Goal: Task Accomplishment & Management: Use online tool/utility

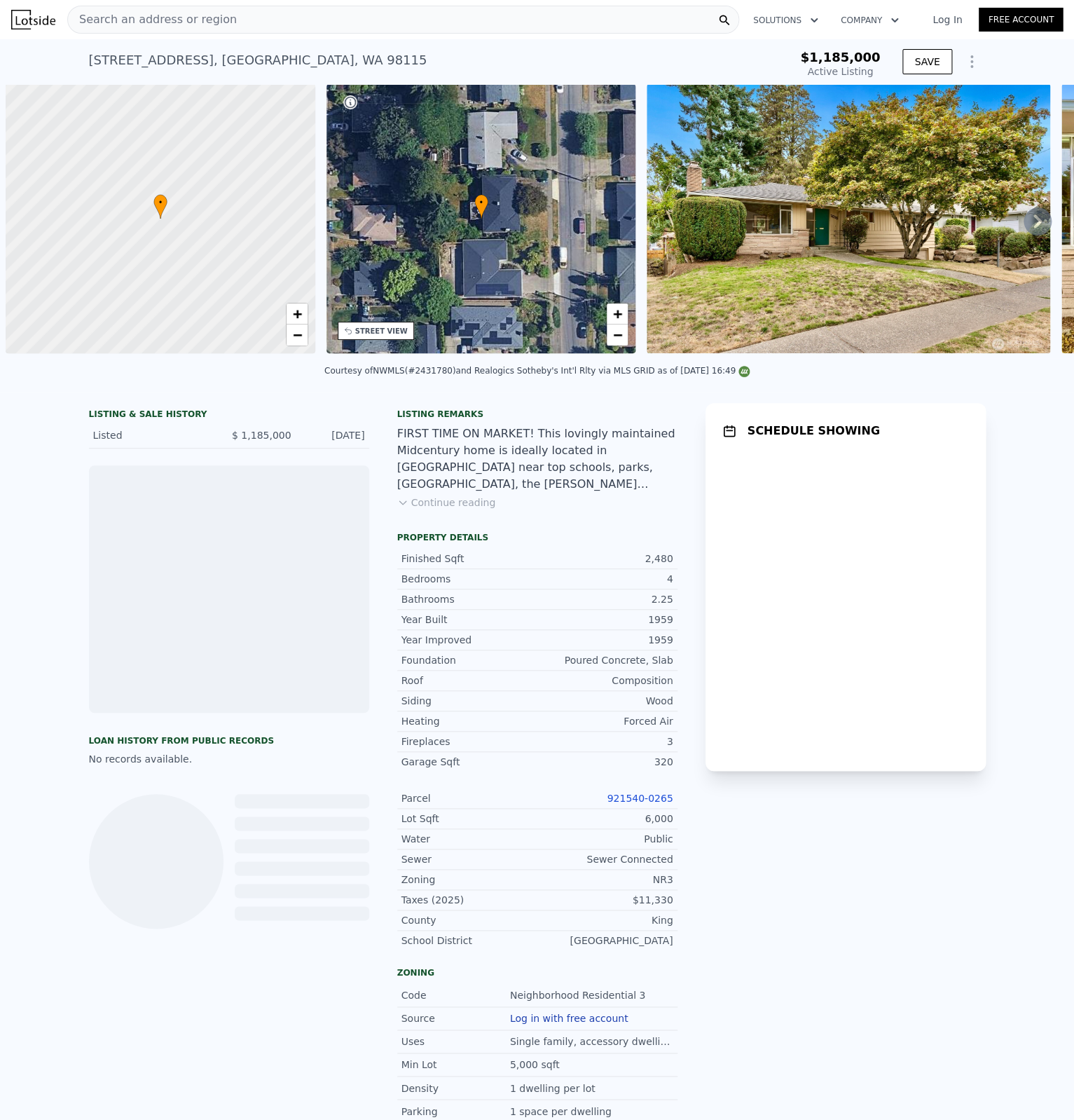
scroll to position [0, 6]
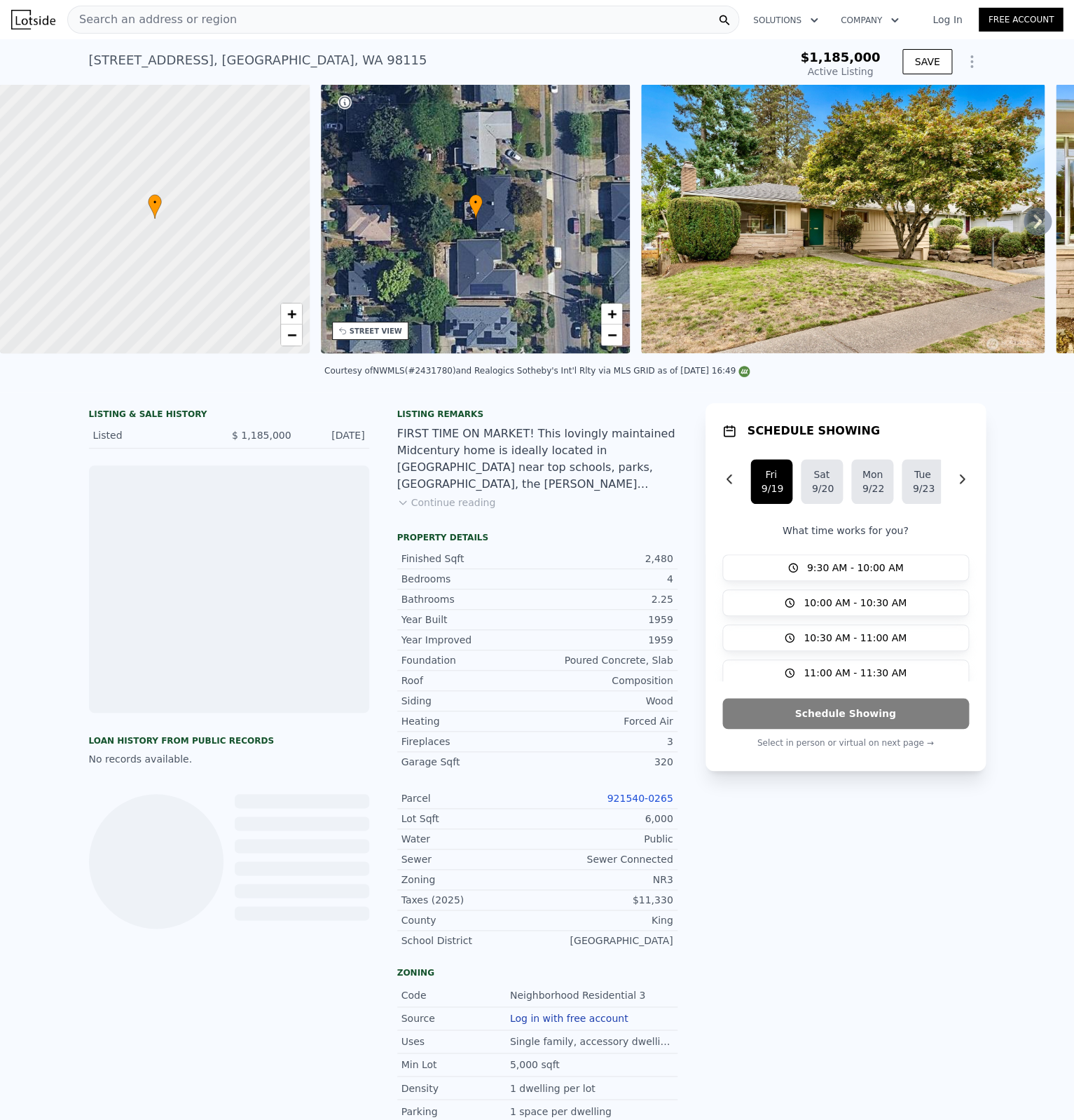
click at [970, 59] on icon "Show Options" at bounding box center [971, 61] width 16 height 16
click at [952, 91] on div "Edit Structure" at bounding box center [907, 97] width 157 height 28
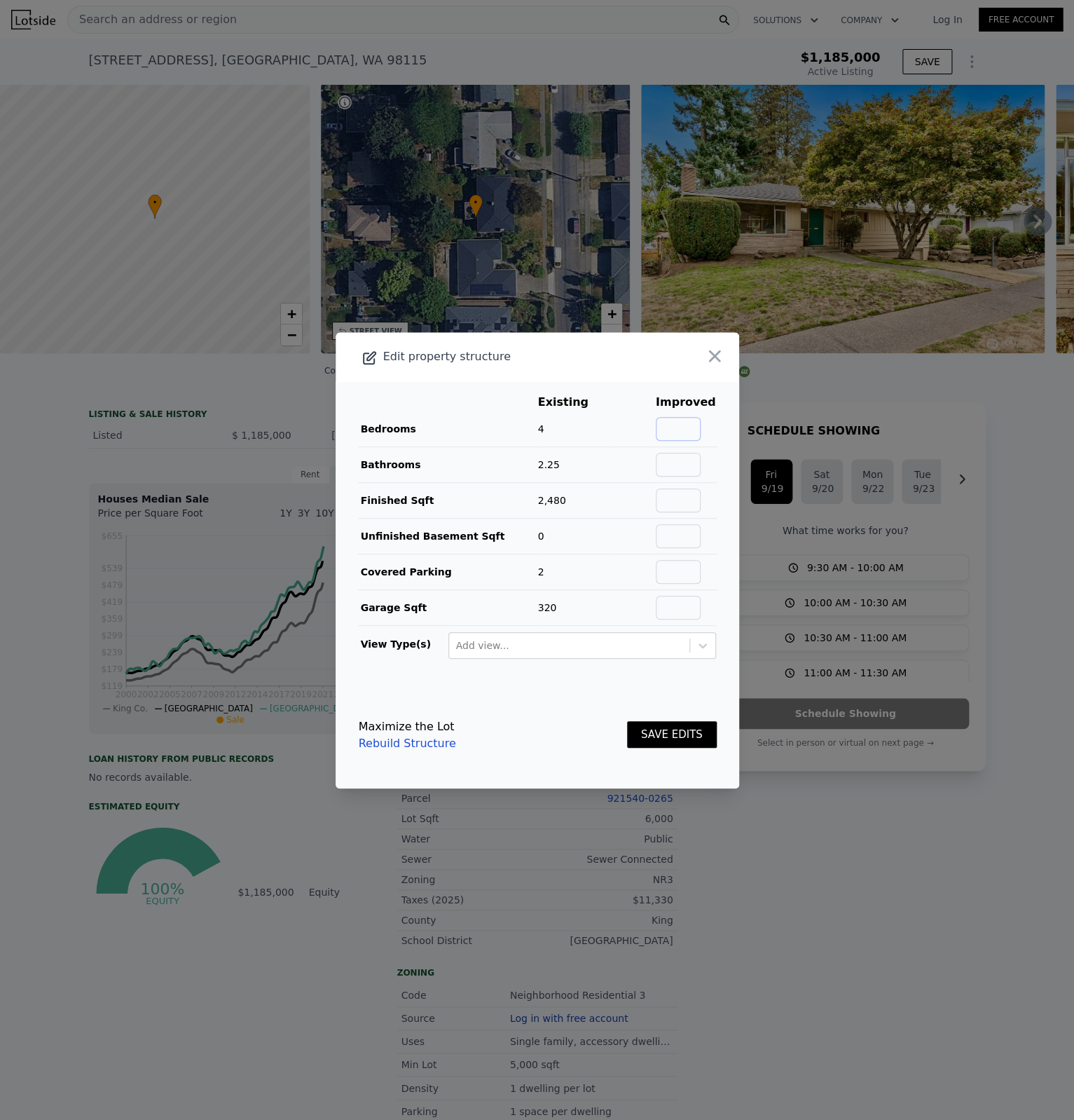
drag, startPoint x: 694, startPoint y: 425, endPoint x: 725, endPoint y: 412, distance: 33.6
click at [696, 423] on input "text" at bounding box center [678, 429] width 45 height 24
type input "4"
type input "2.25"
click at [708, 346] on icon "button" at bounding box center [714, 356] width 19 height 19
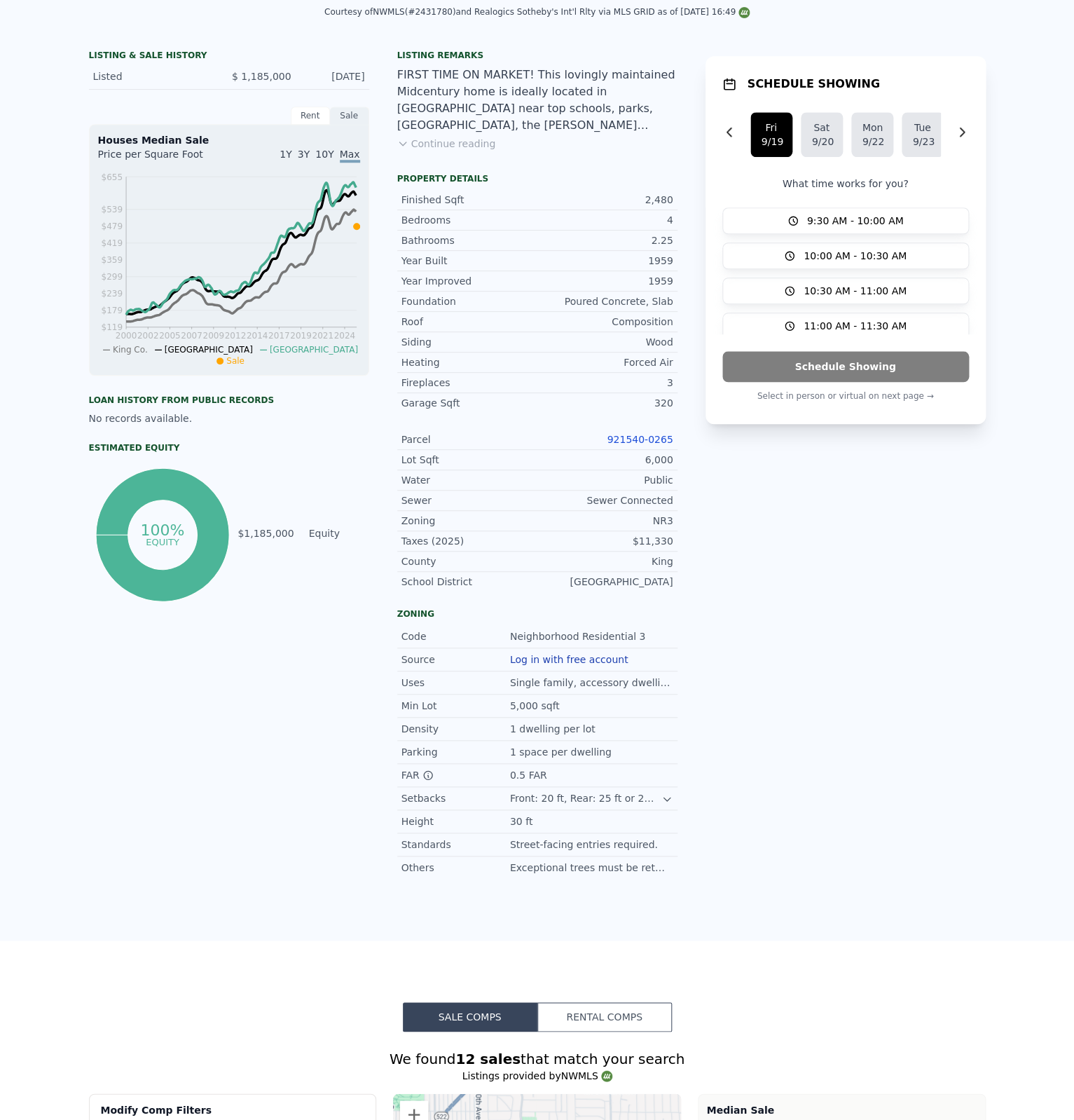
scroll to position [0, 0]
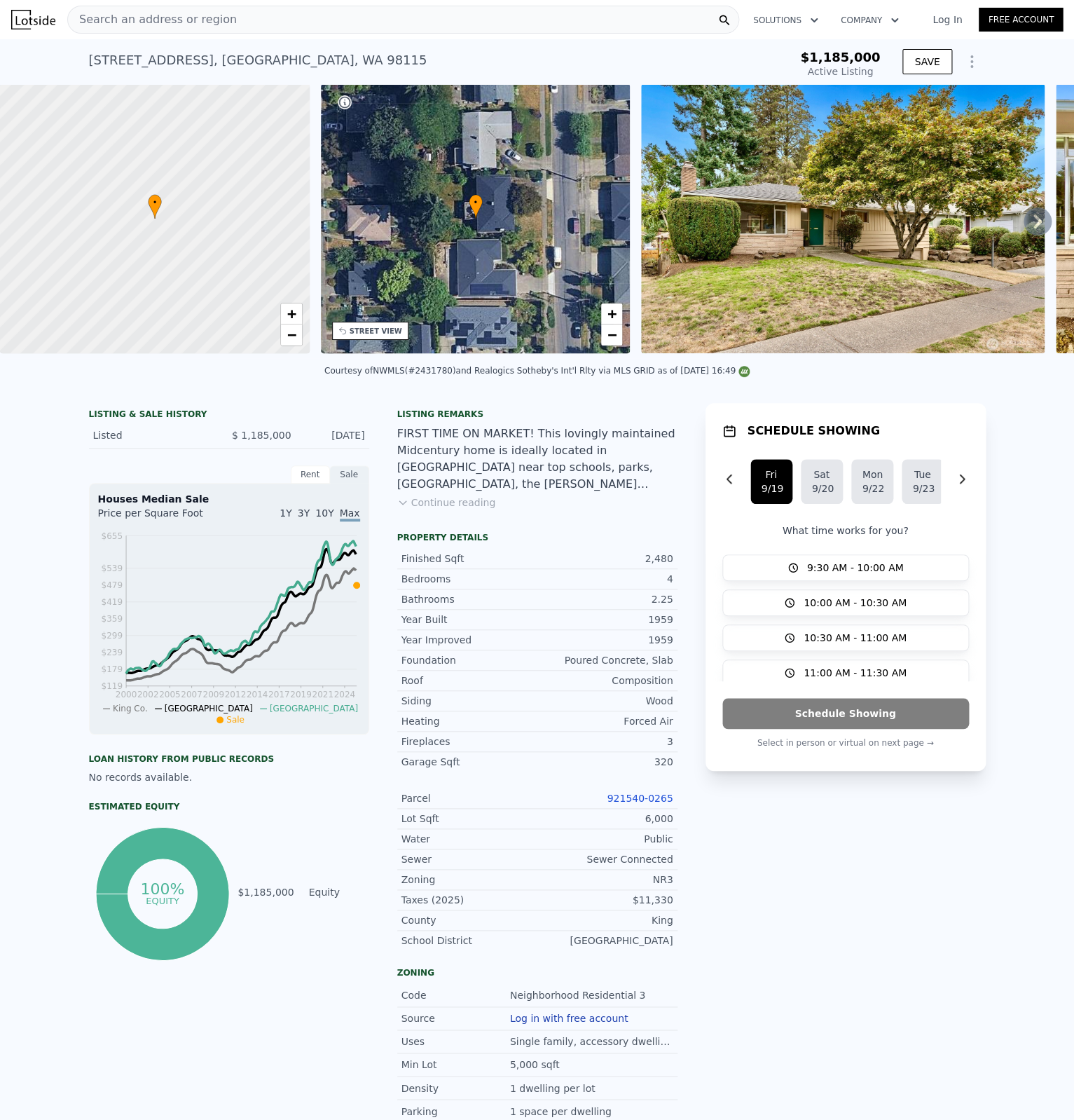
click at [979, 62] on icon "Show Options" at bounding box center [971, 61] width 16 height 16
click at [900, 96] on div "Edit Structure" at bounding box center [907, 97] width 157 height 28
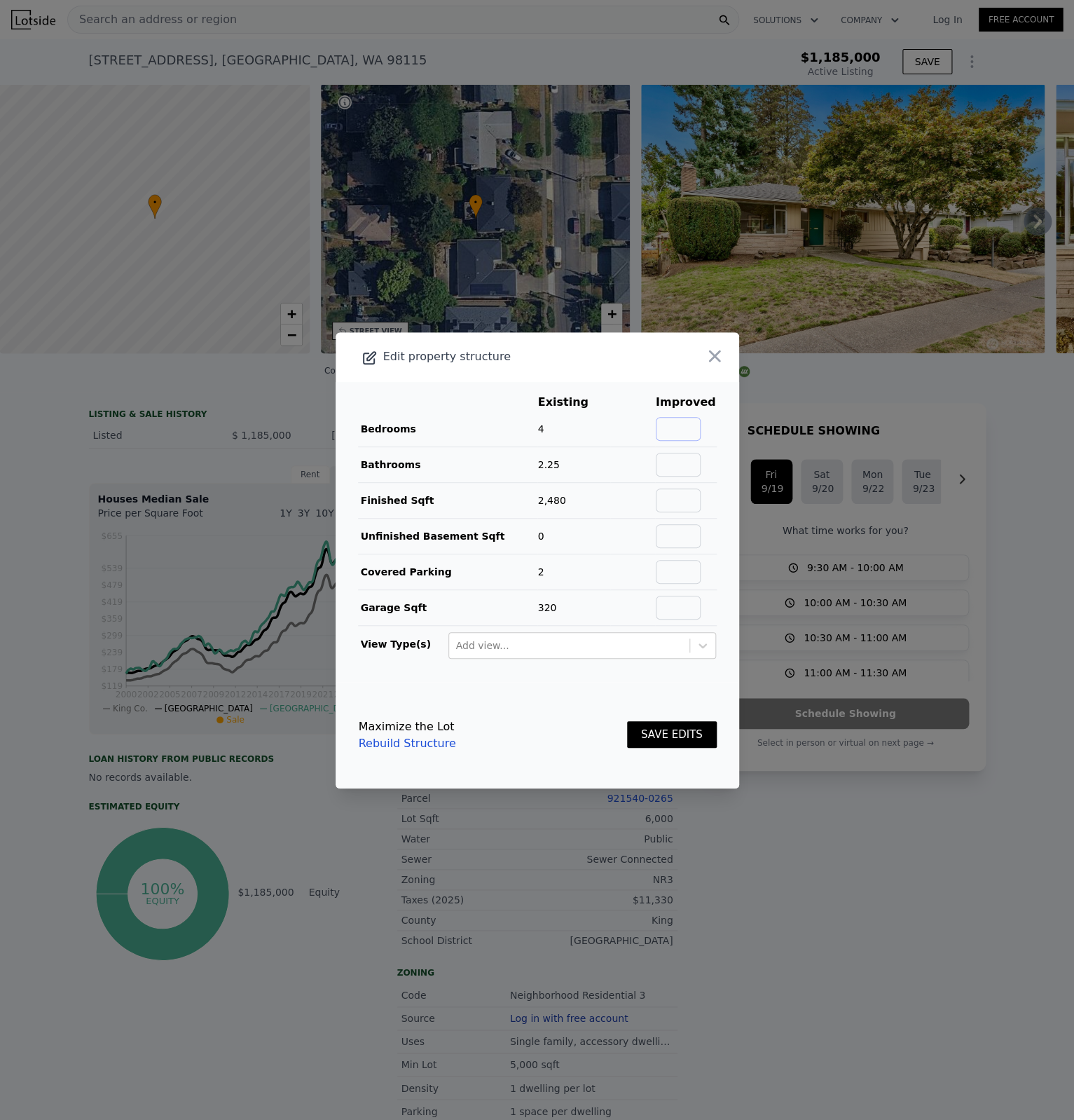
click at [694, 422] on input "text" at bounding box center [678, 429] width 45 height 24
type input "4"
type input "2.25"
type input "2480"
type input "0"
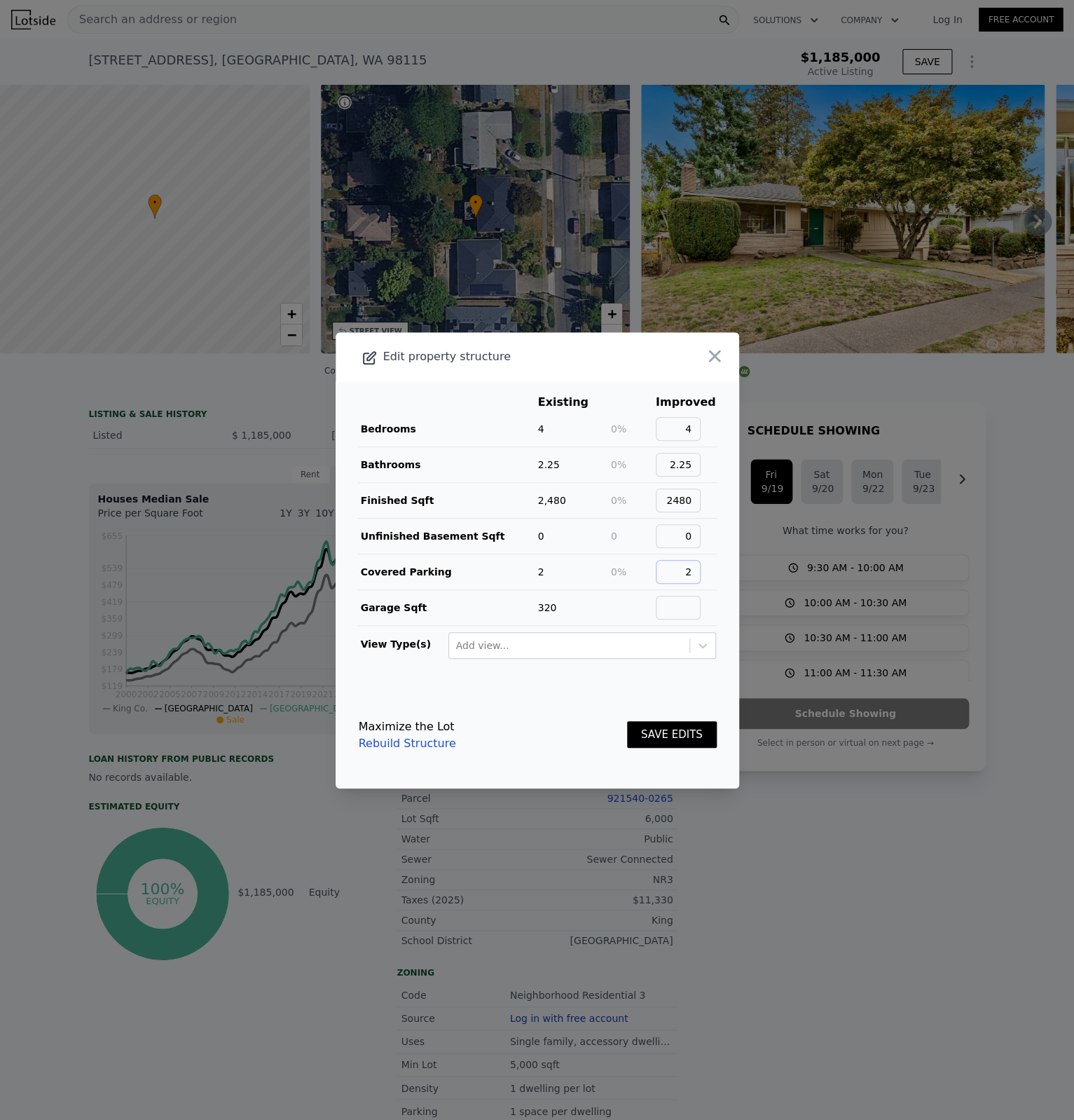
type input "2"
type input "320"
click at [694, 731] on button "SAVE EDITS" at bounding box center [671, 734] width 89 height 27
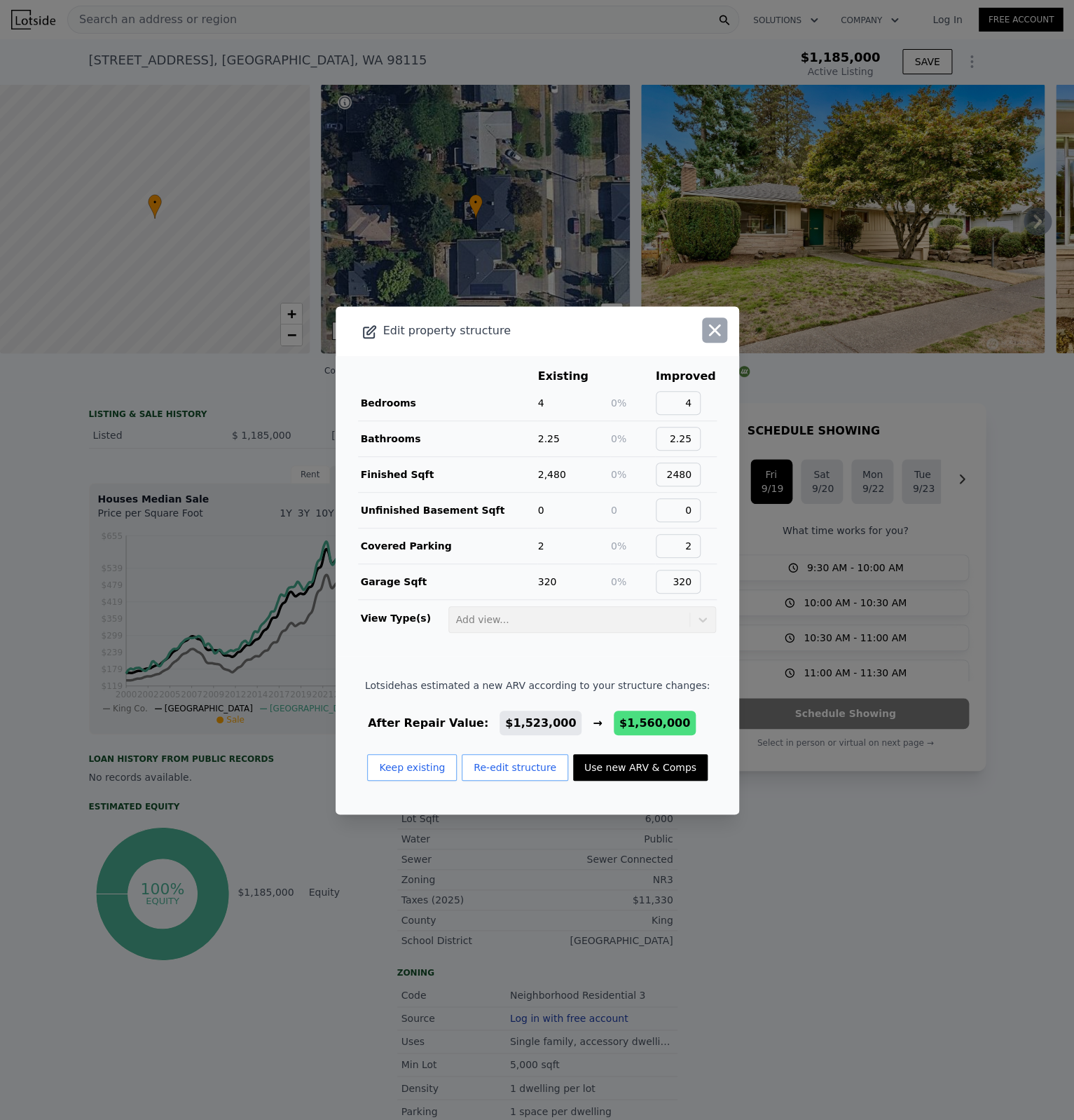
click at [713, 325] on icon "button" at bounding box center [715, 330] width 12 height 12
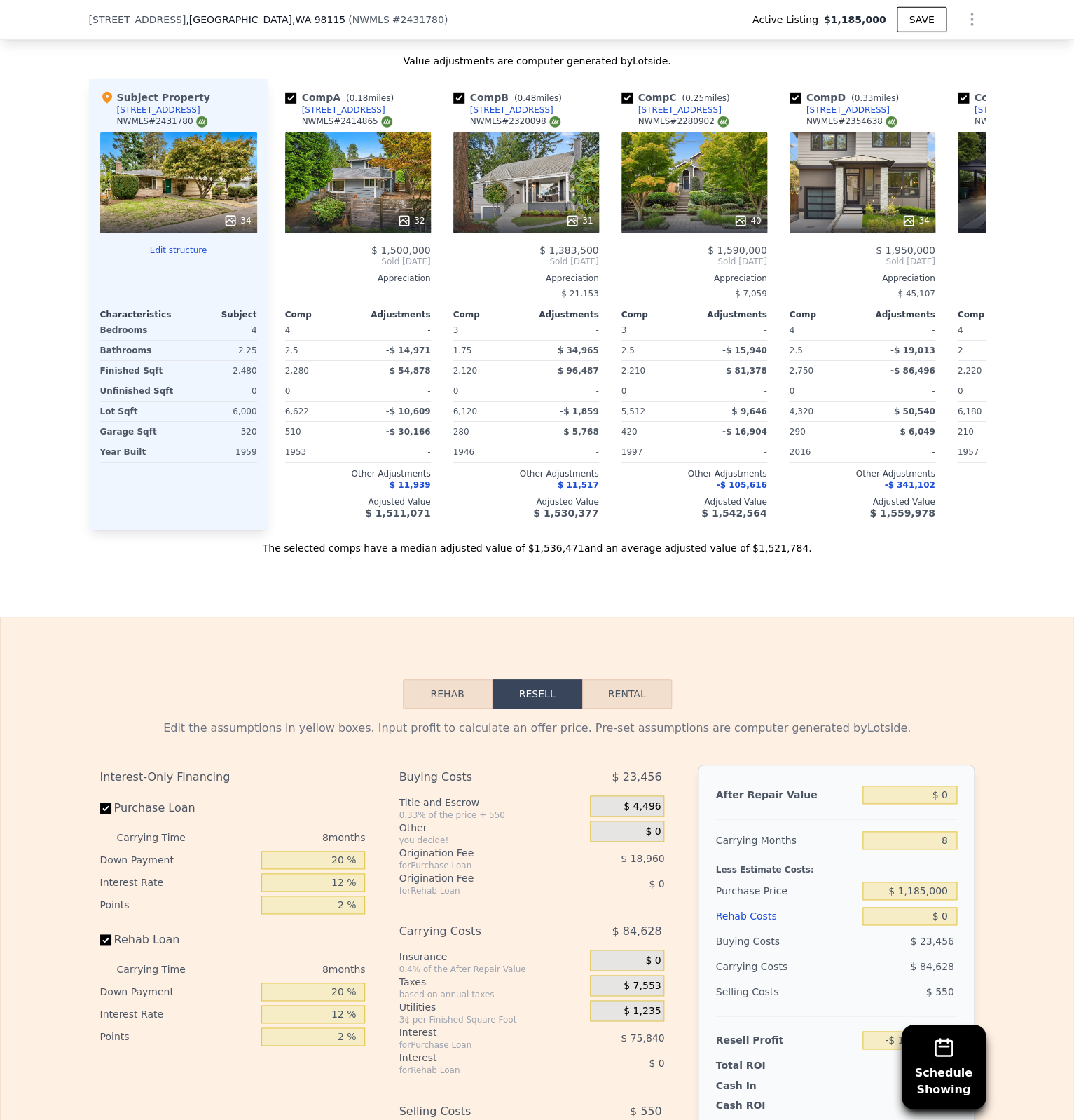
scroll to position [2090, 0]
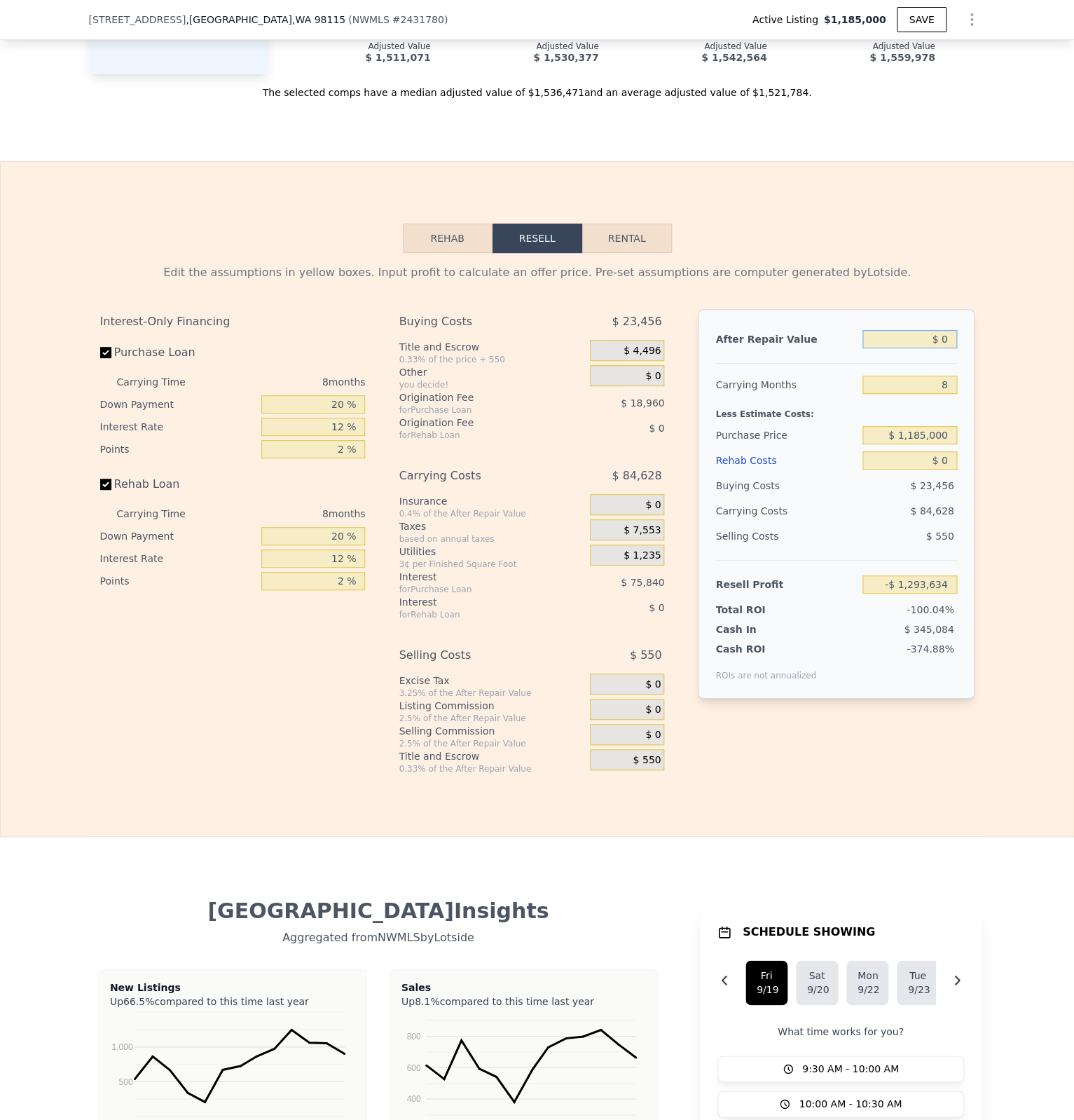
click at [948, 330] on input "$ 0" at bounding box center [910, 338] width 94 height 18
type input "$ 16"
type input "-$ 1,293,619"
type input "$ 160"
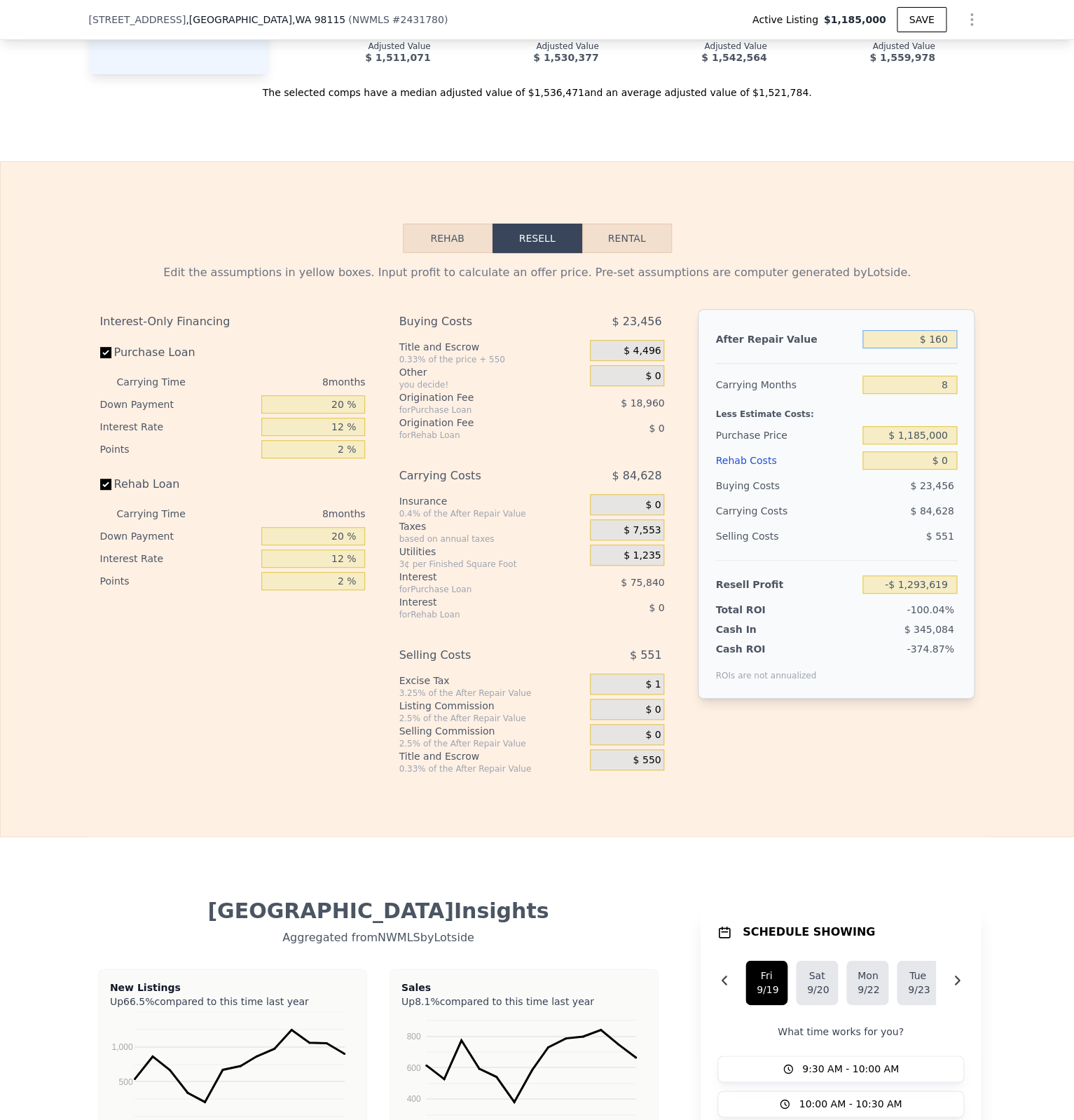
type input "-$ 1,293,488"
type input "$ 1,600"
type input "-$ 1,292,175"
type input "$ 16,000"
type input "-$ 1,279,050"
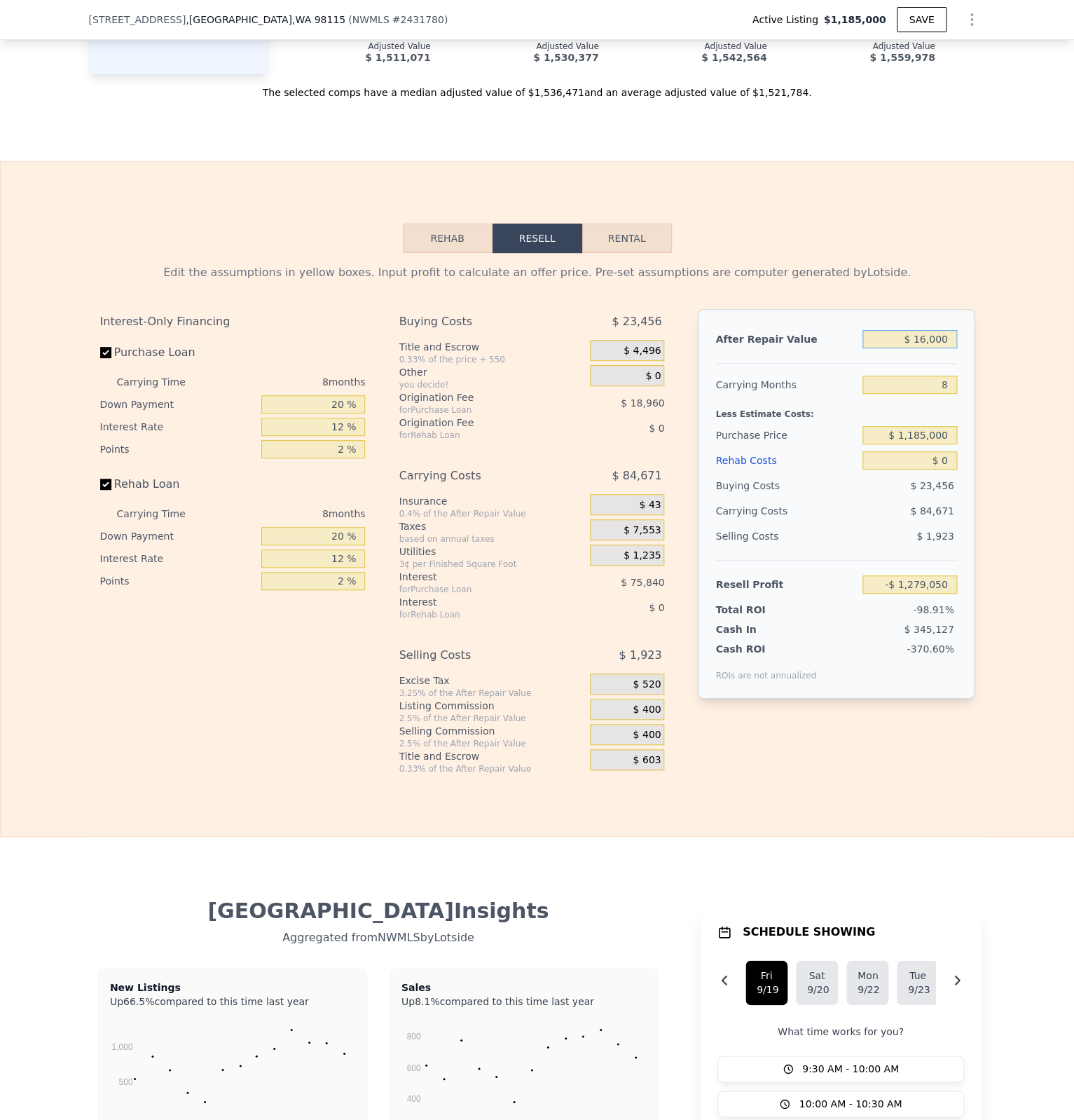
type input "$ 160,000"
type input "-$ 1,147,794"
type input "$ 1,600,000"
type input "$ 164,771"
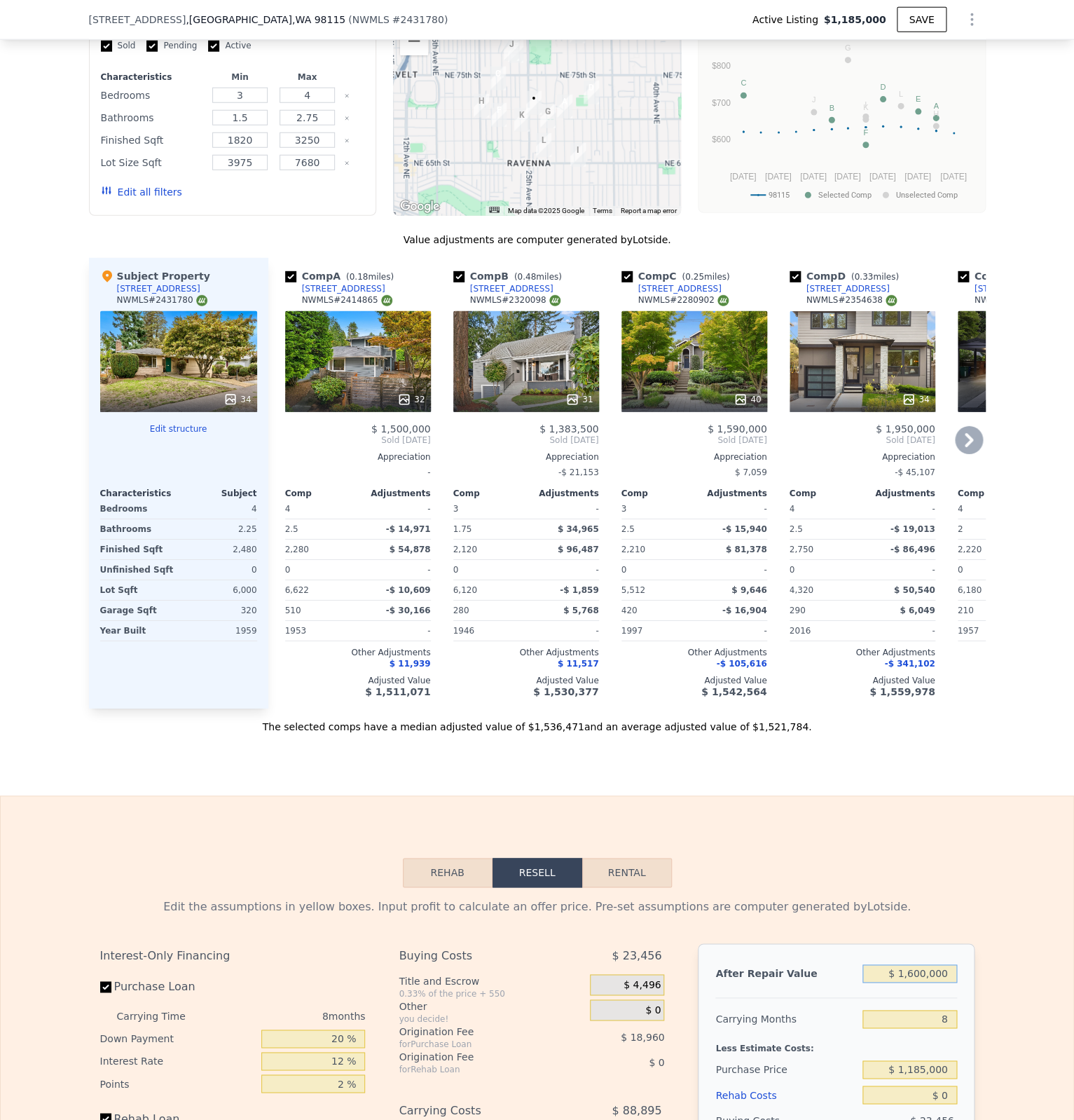
scroll to position [1452, 0]
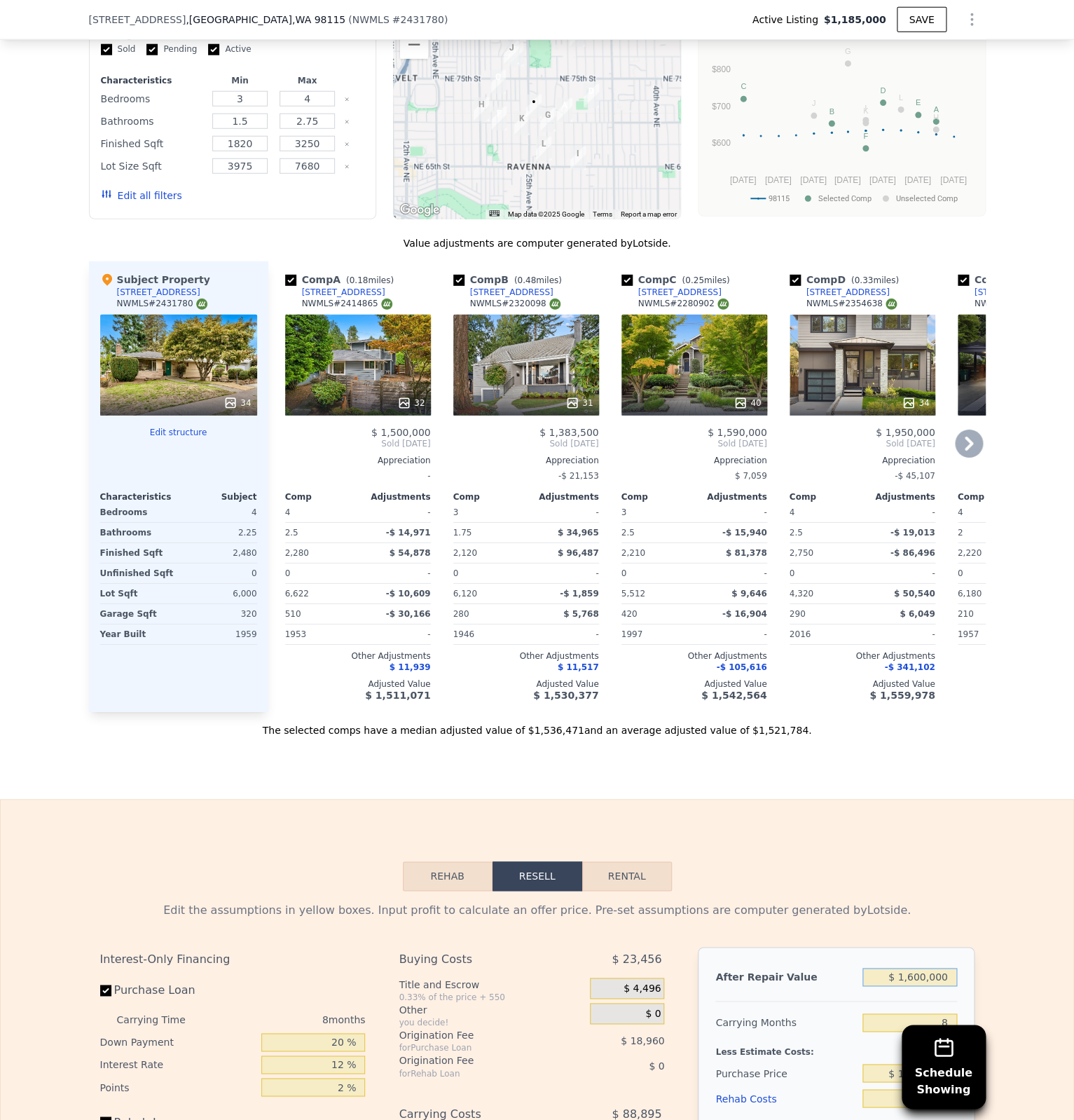
type input "$ 1,600,000"
click at [415, 396] on div "32" at bounding box center [411, 403] width 27 height 14
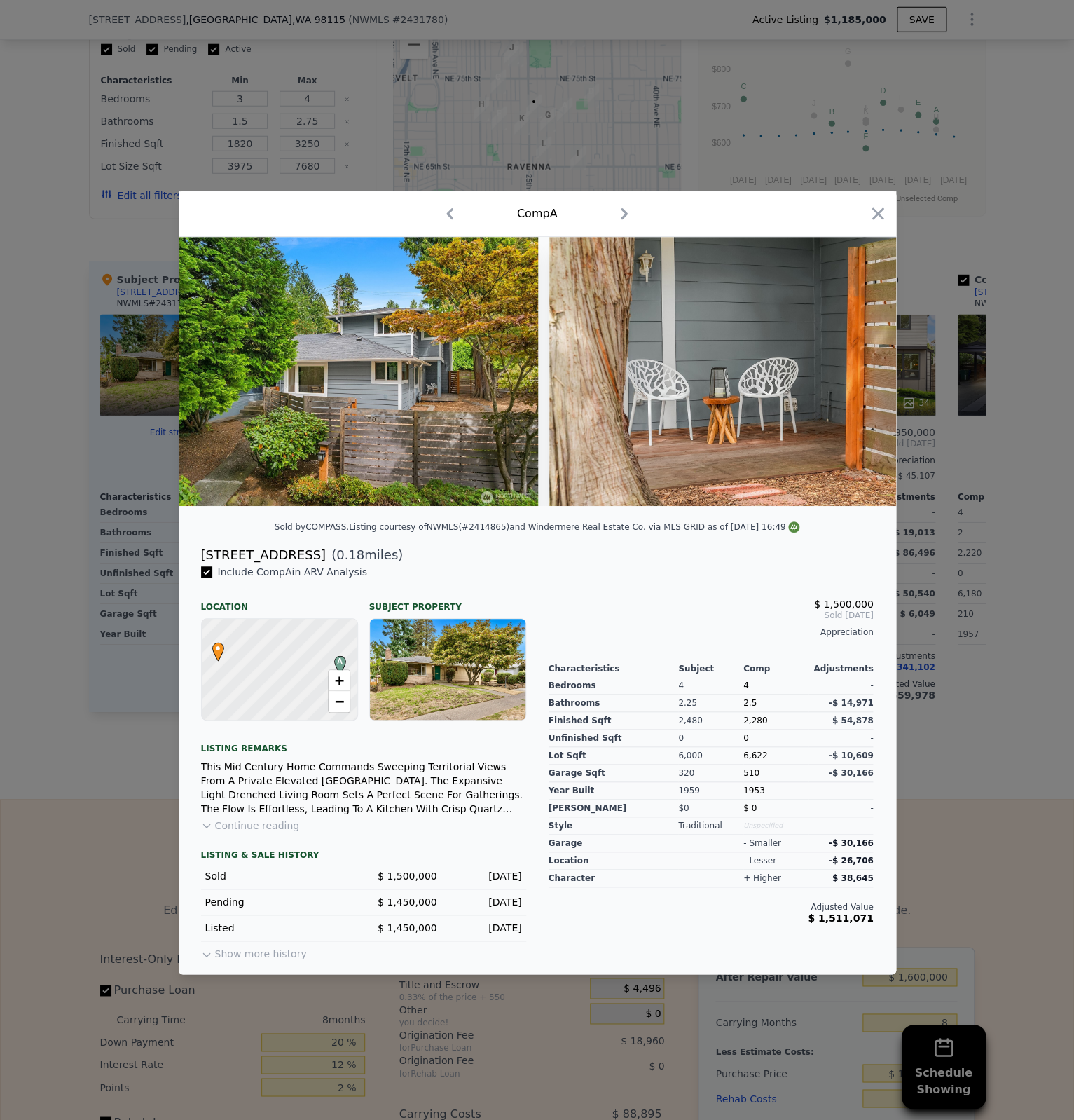
drag, startPoint x: 871, startPoint y: 218, endPoint x: 861, endPoint y: 236, distance: 20.6
click at [872, 218] on icon "button" at bounding box center [878, 213] width 19 height 19
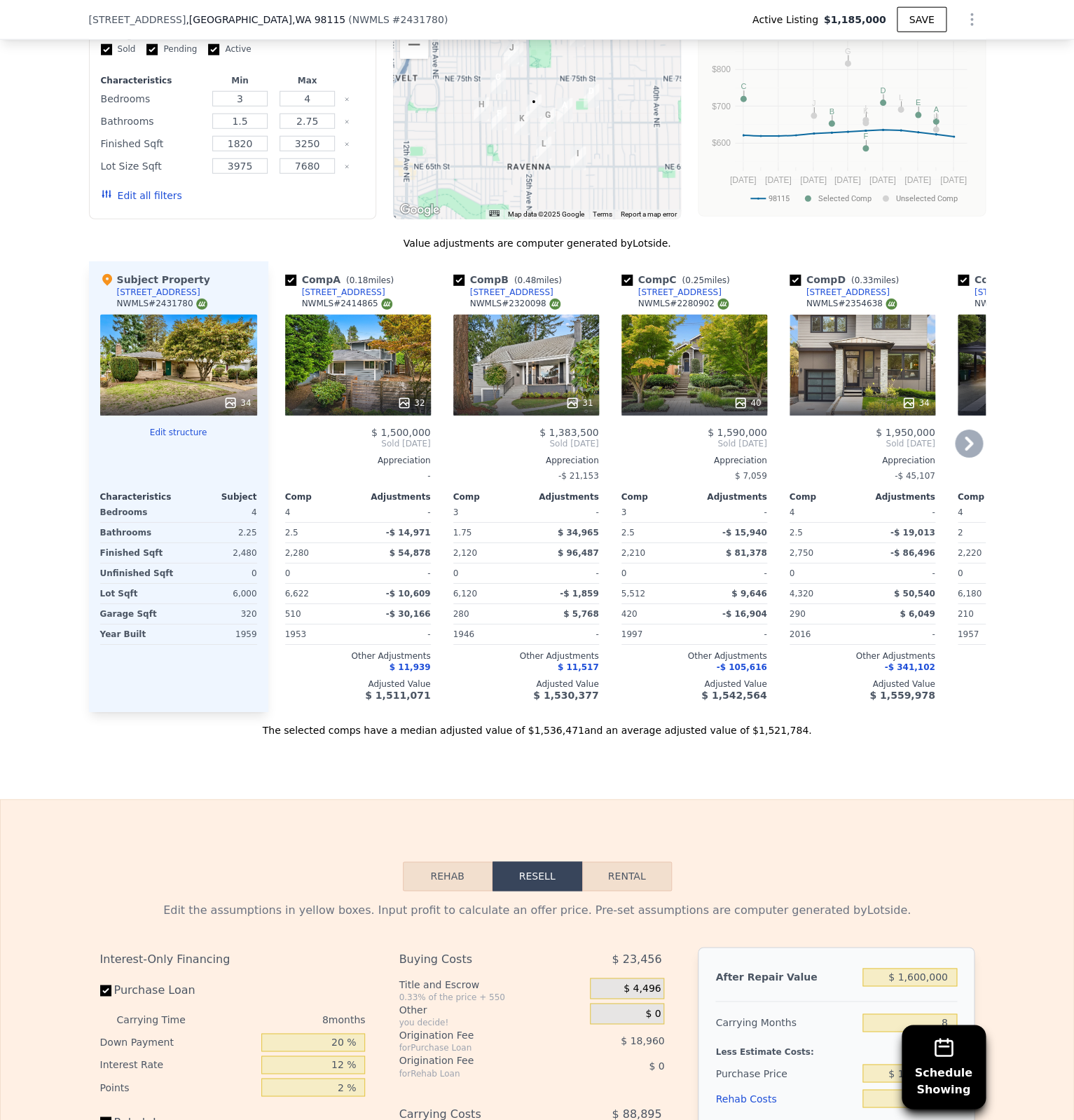
click at [590, 398] on div "31" at bounding box center [579, 403] width 27 height 14
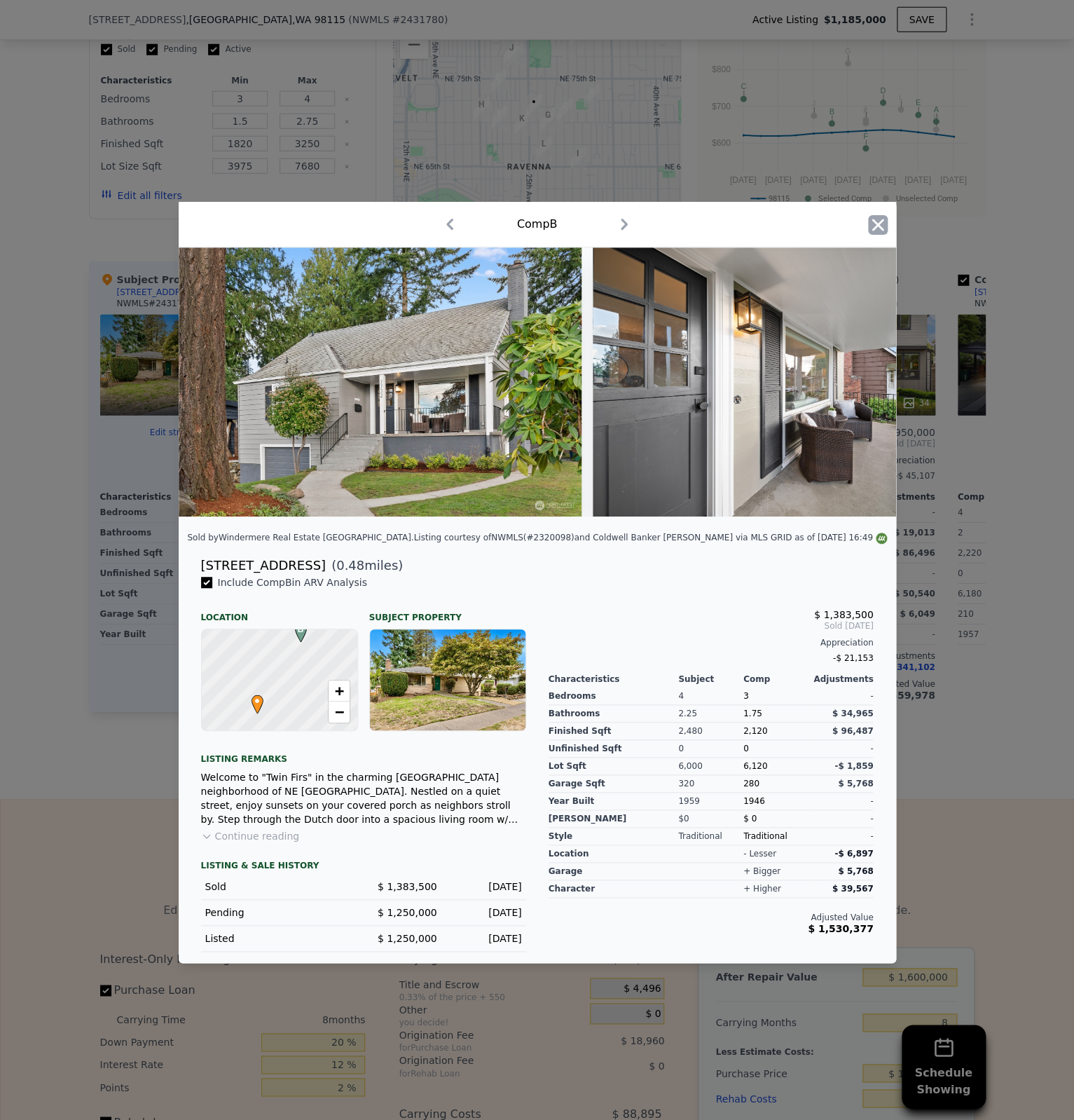
click at [881, 228] on icon "button" at bounding box center [878, 224] width 12 height 12
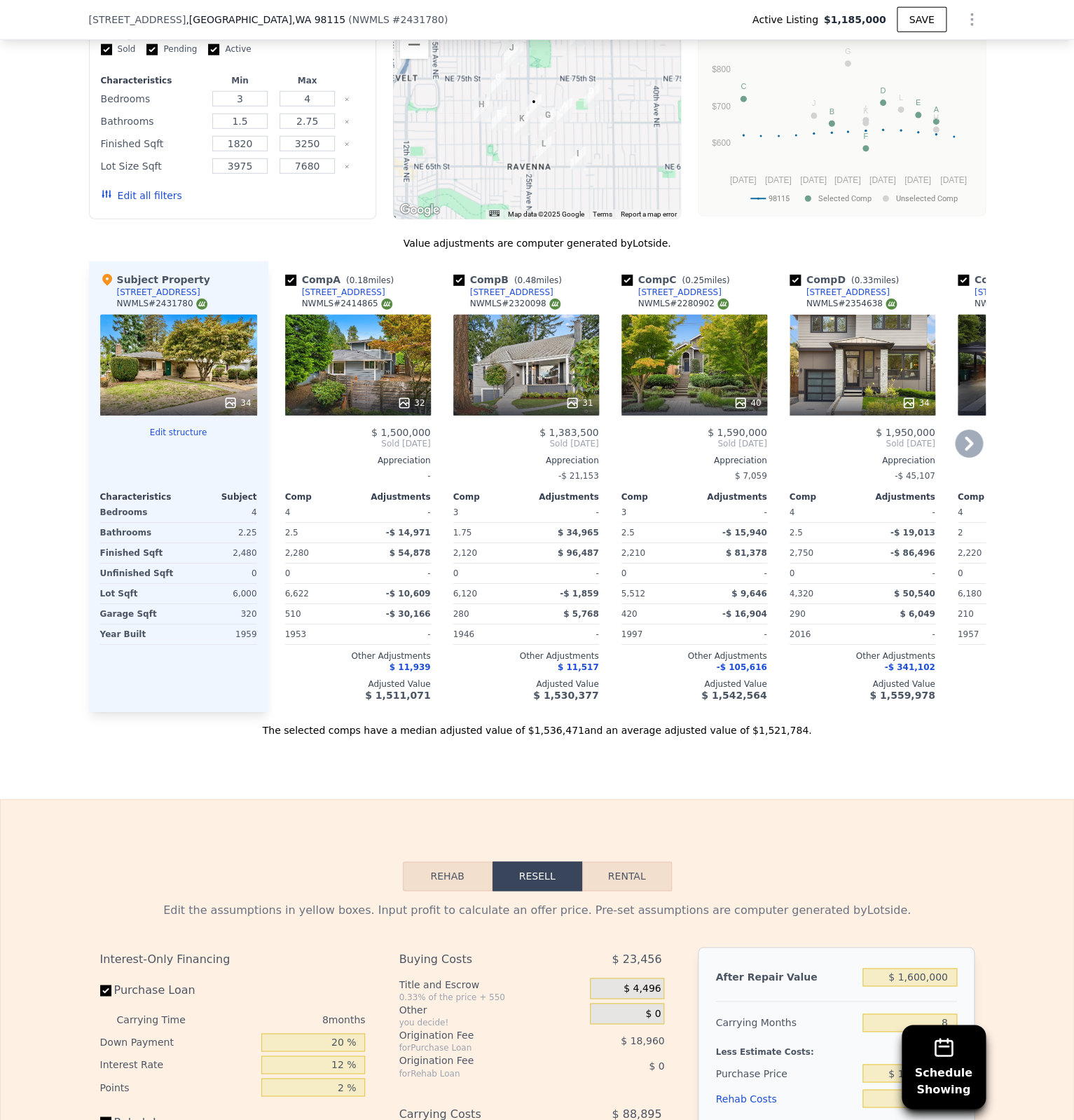
click at [748, 398] on icon at bounding box center [740, 403] width 14 height 14
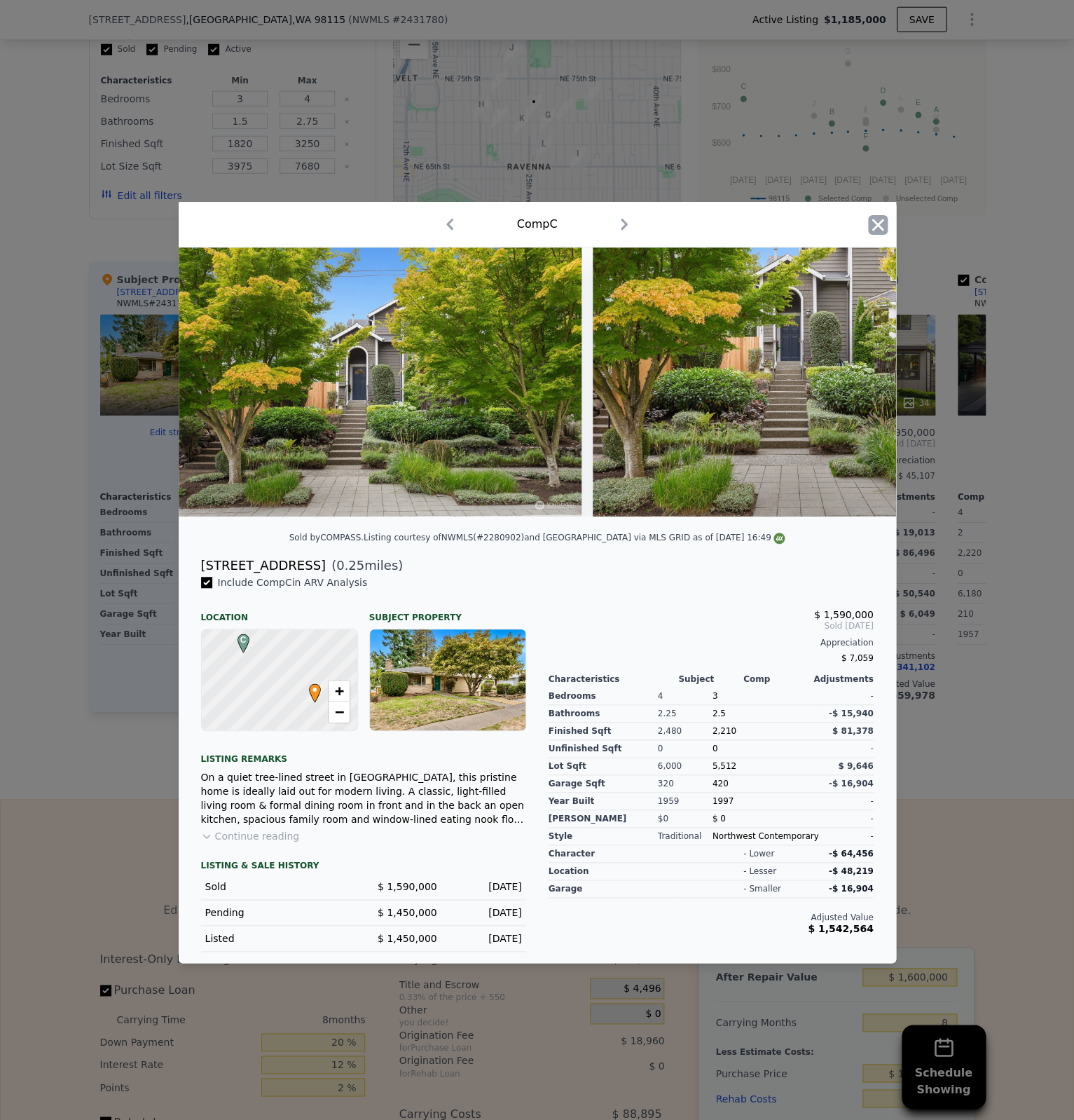
click at [870, 227] on icon "button" at bounding box center [878, 225] width 19 height 19
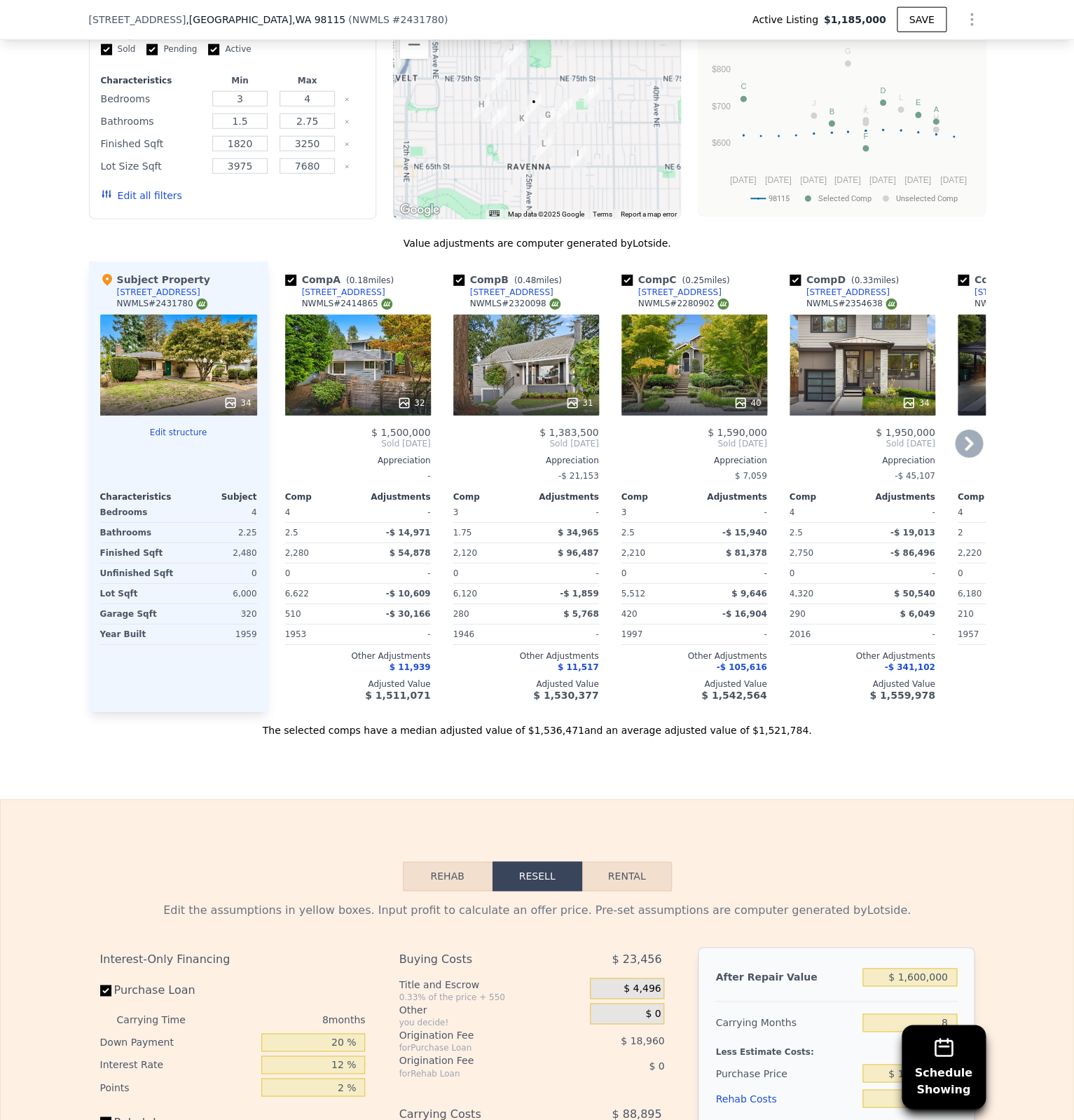
click at [973, 447] on icon at bounding box center [969, 443] width 28 height 28
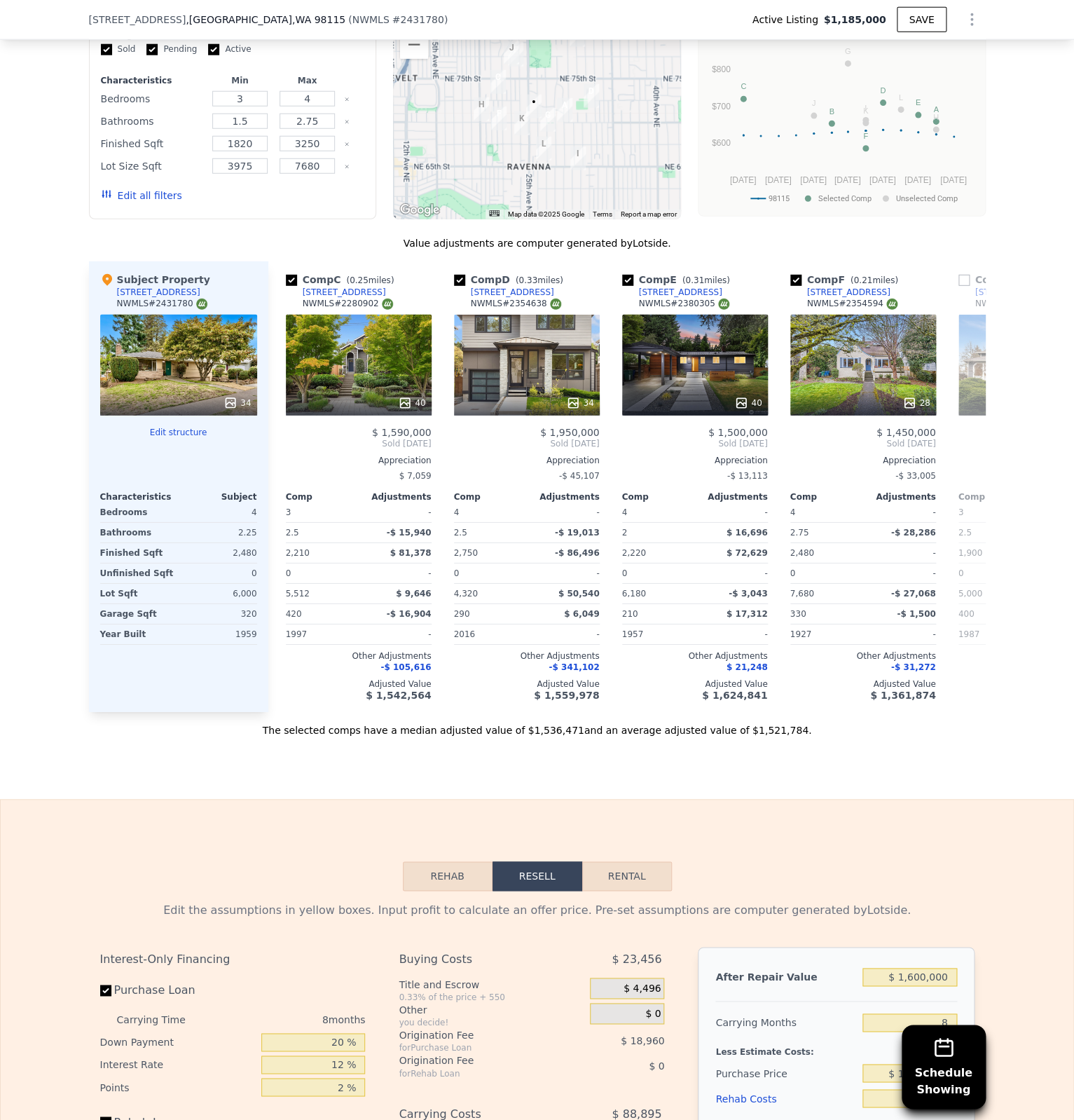
scroll to position [0, 337]
click at [751, 398] on div "40" at bounding box center [747, 403] width 27 height 14
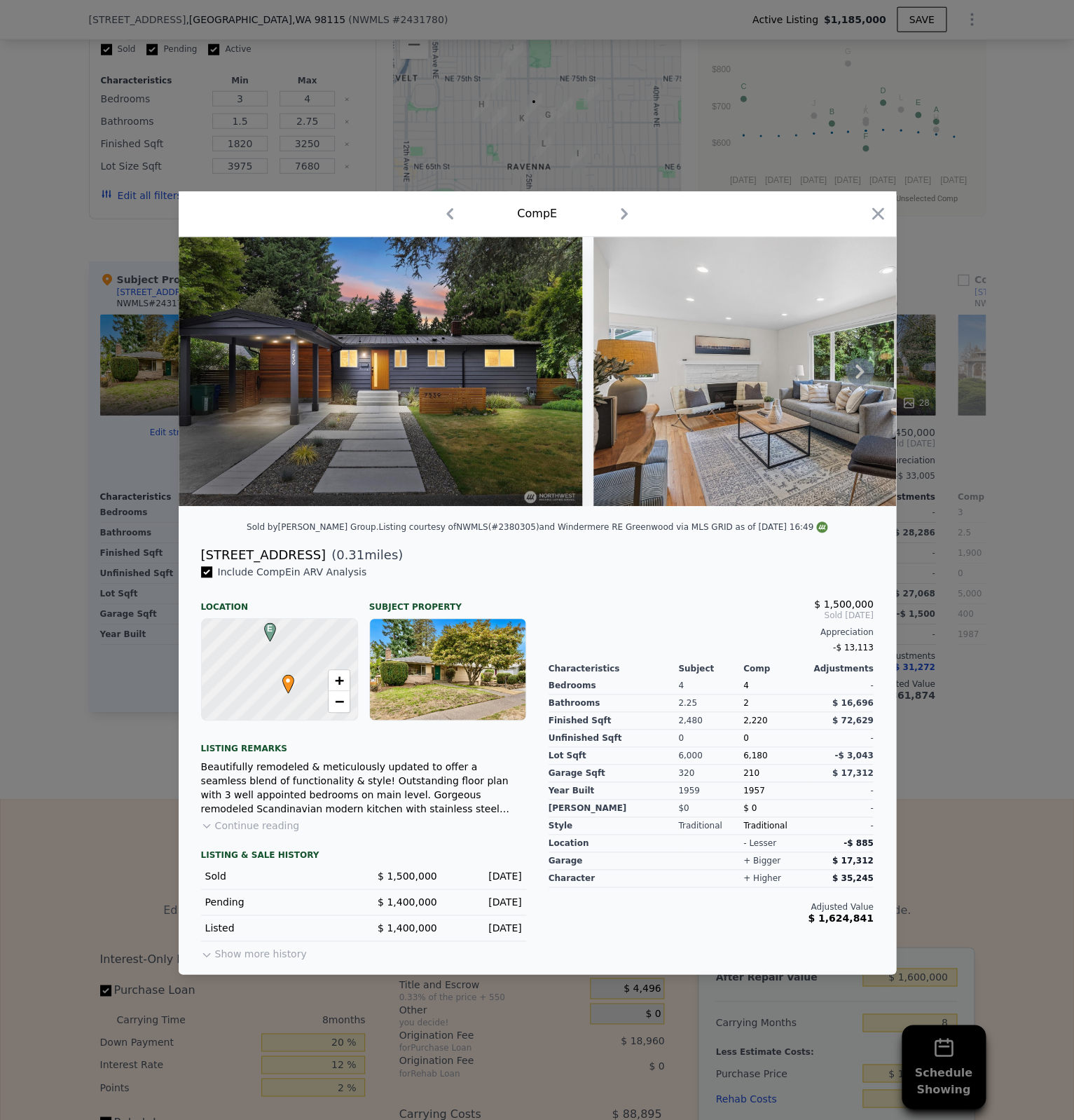
click at [878, 400] on img at bounding box center [795, 371] width 404 height 269
click at [861, 371] on icon at bounding box center [860, 371] width 9 height 14
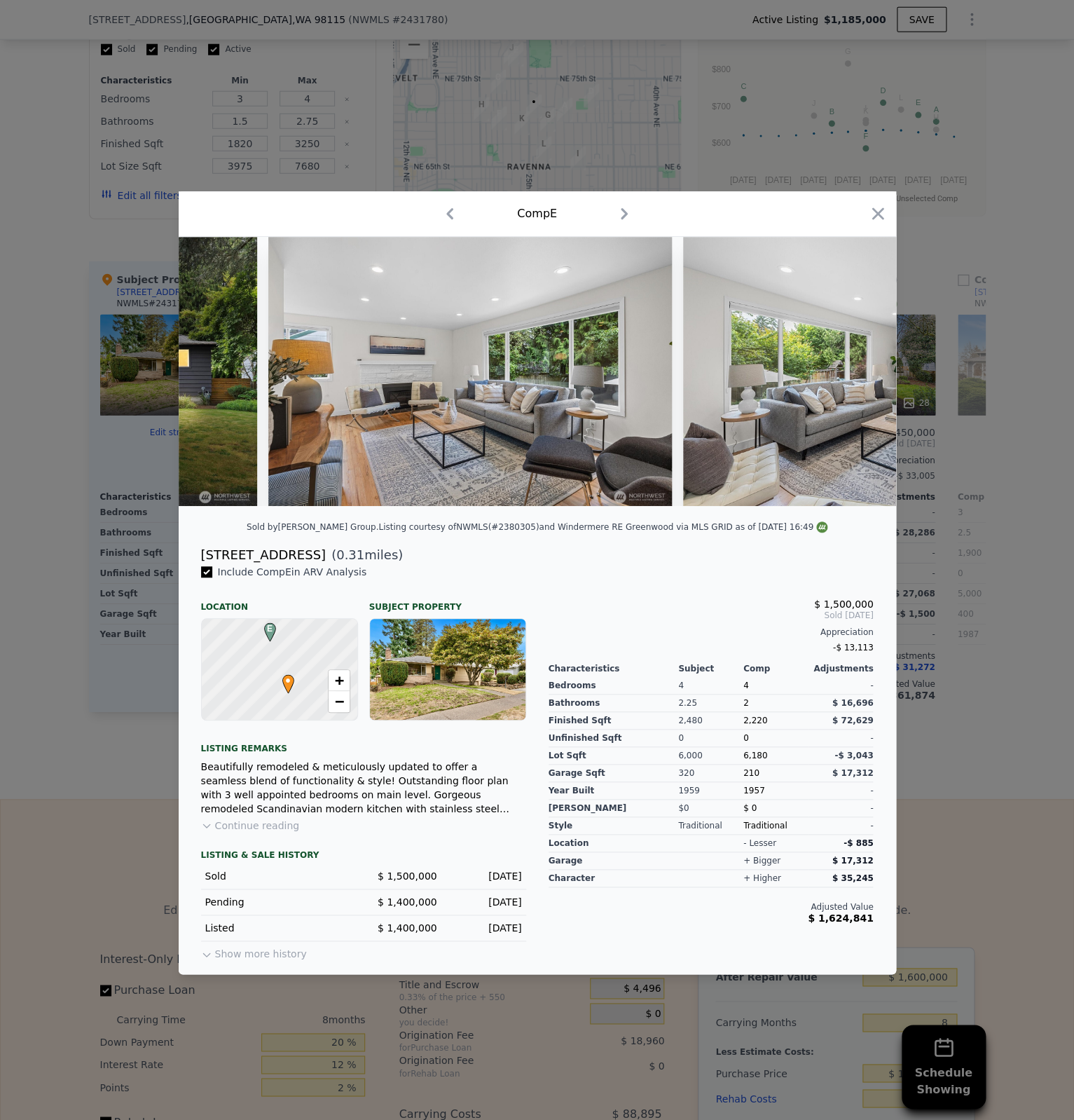
scroll to position [0, 334]
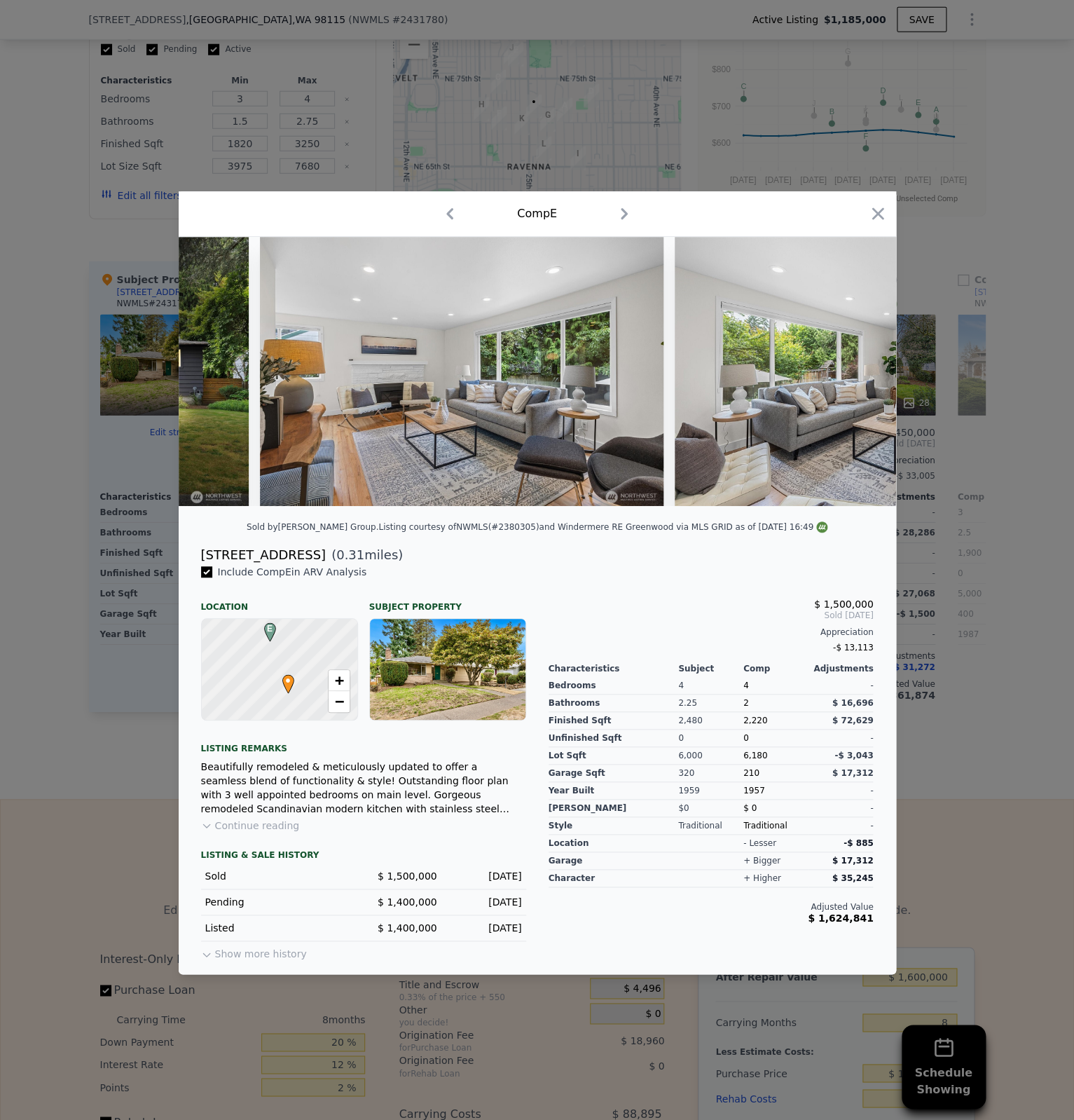
click at [930, 476] on div at bounding box center [537, 560] width 1074 height 1120
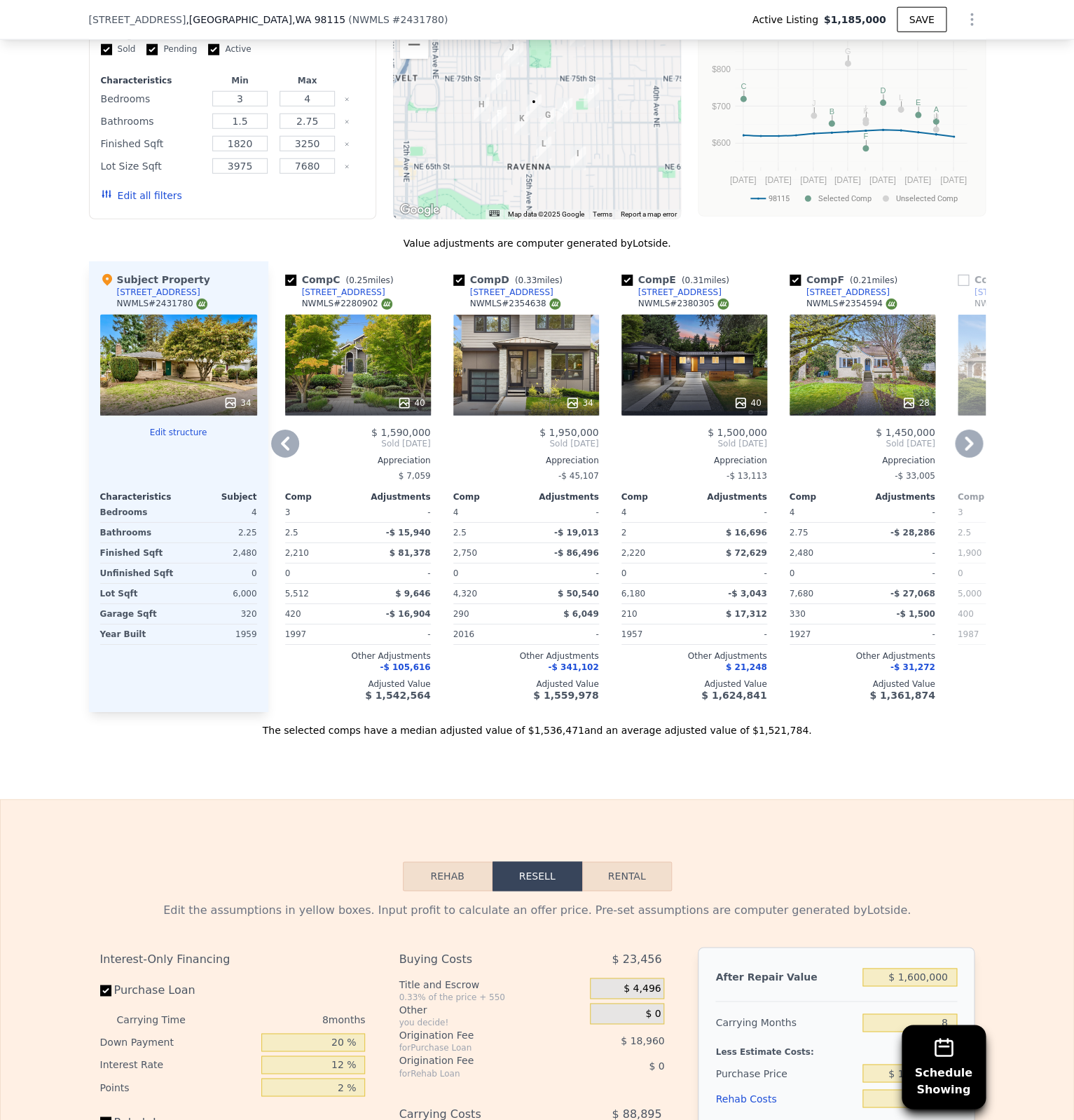
click at [966, 446] on icon at bounding box center [969, 443] width 28 height 28
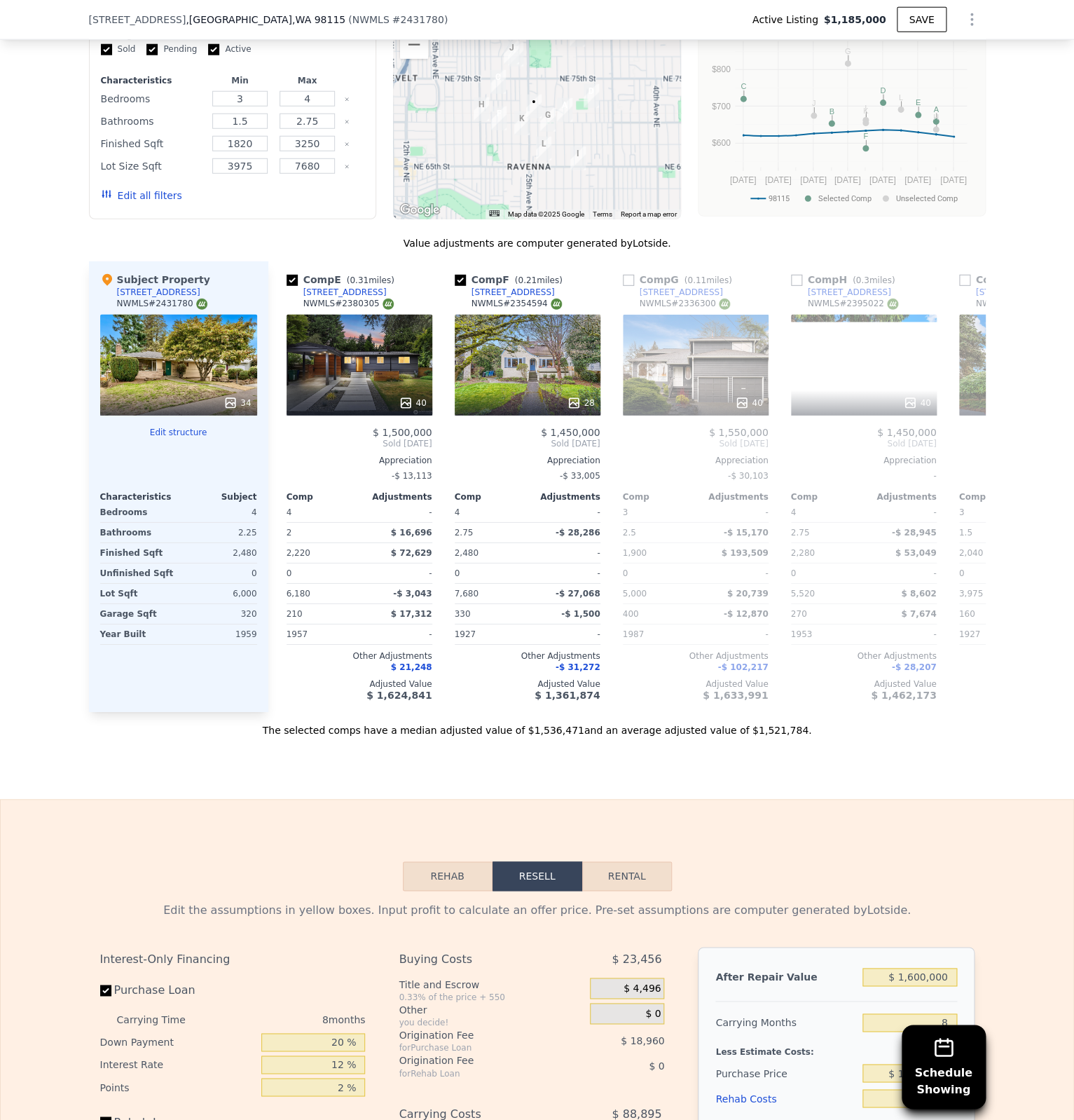
scroll to position [0, 673]
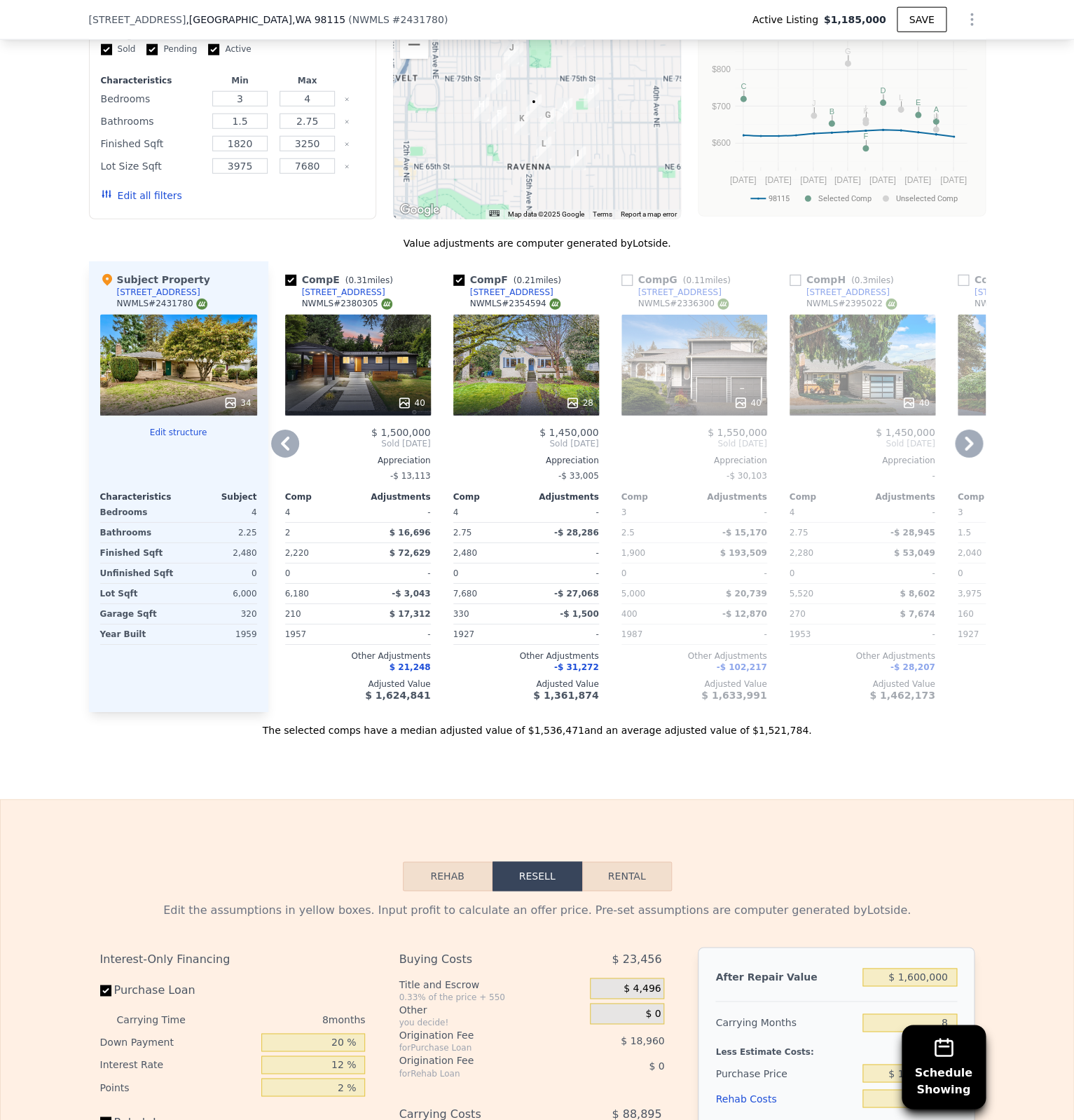
click at [916, 396] on icon at bounding box center [909, 403] width 14 height 14
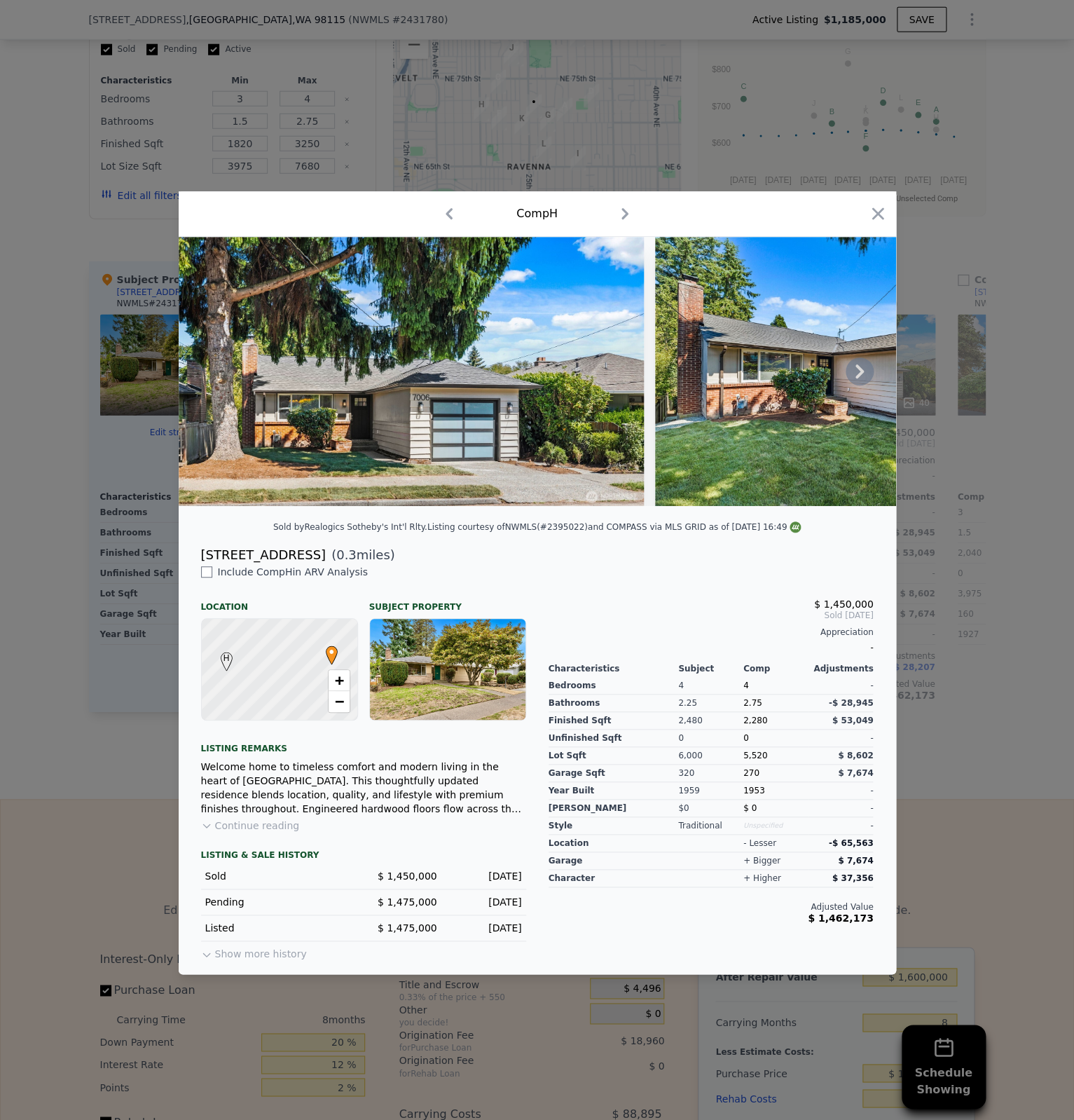
click at [850, 380] on icon at bounding box center [860, 371] width 28 height 28
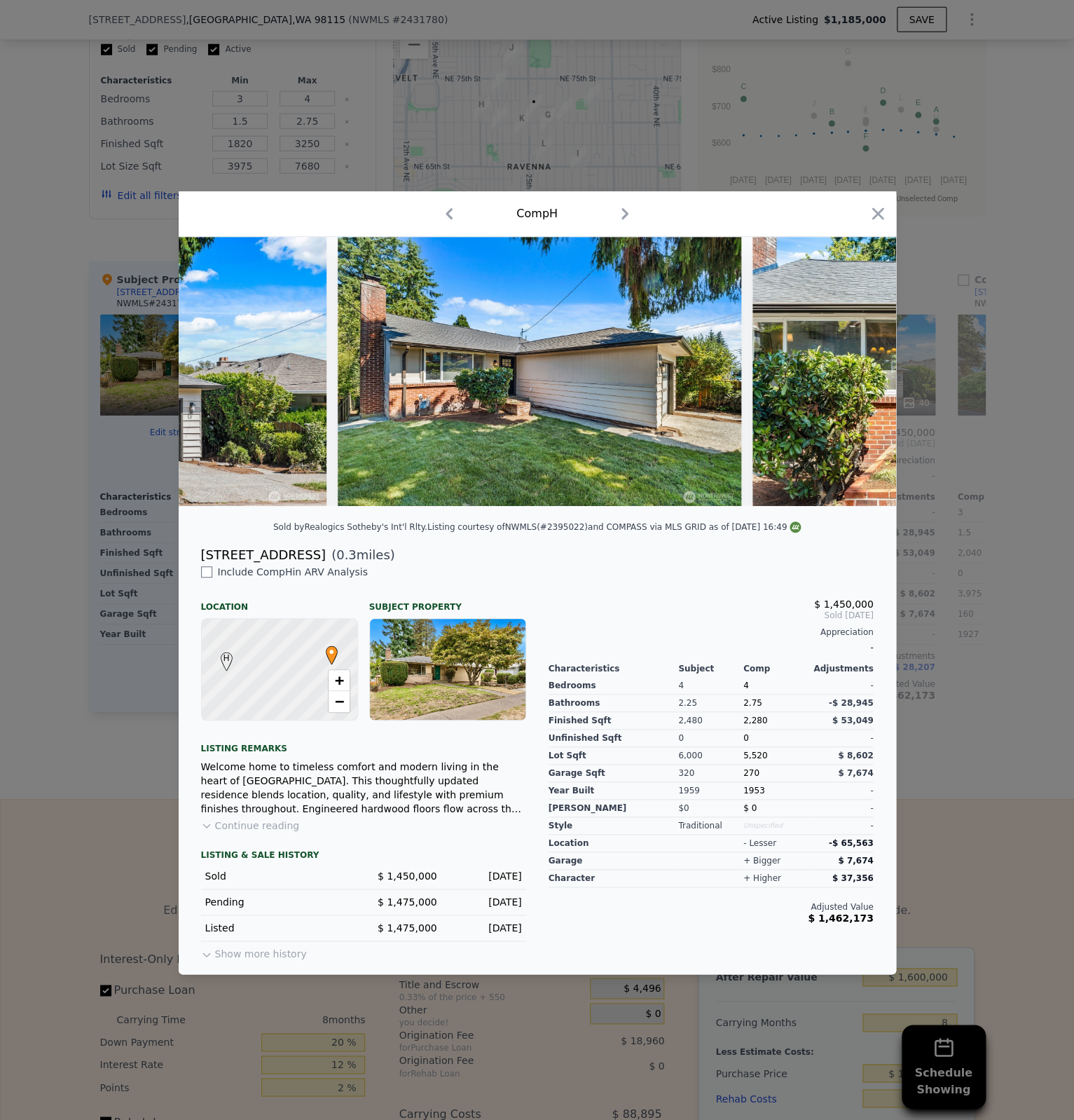
click at [854, 377] on img at bounding box center [955, 371] width 404 height 269
click at [854, 377] on icon at bounding box center [860, 371] width 28 height 28
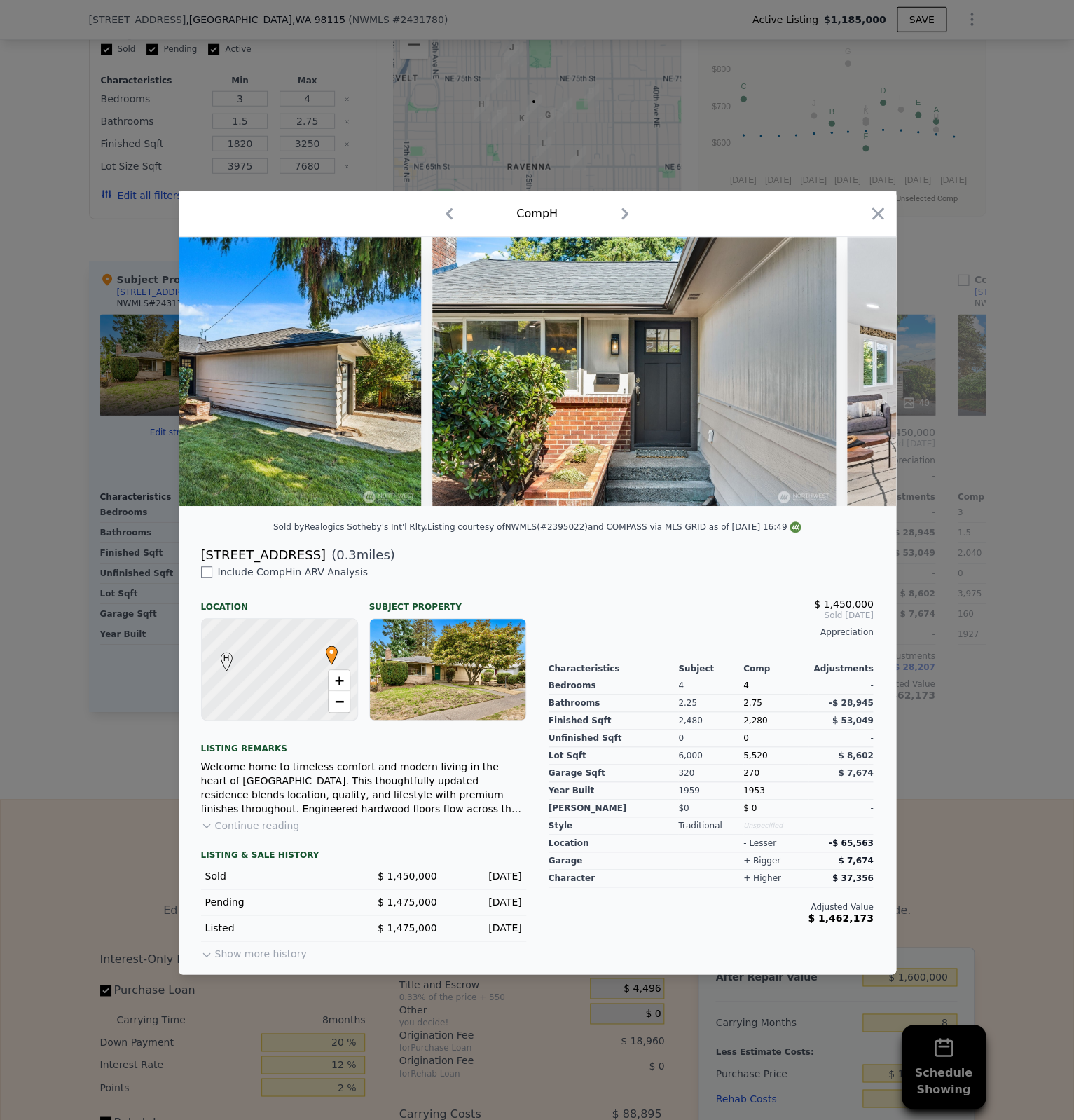
click at [854, 377] on img at bounding box center [1049, 371] width 404 height 269
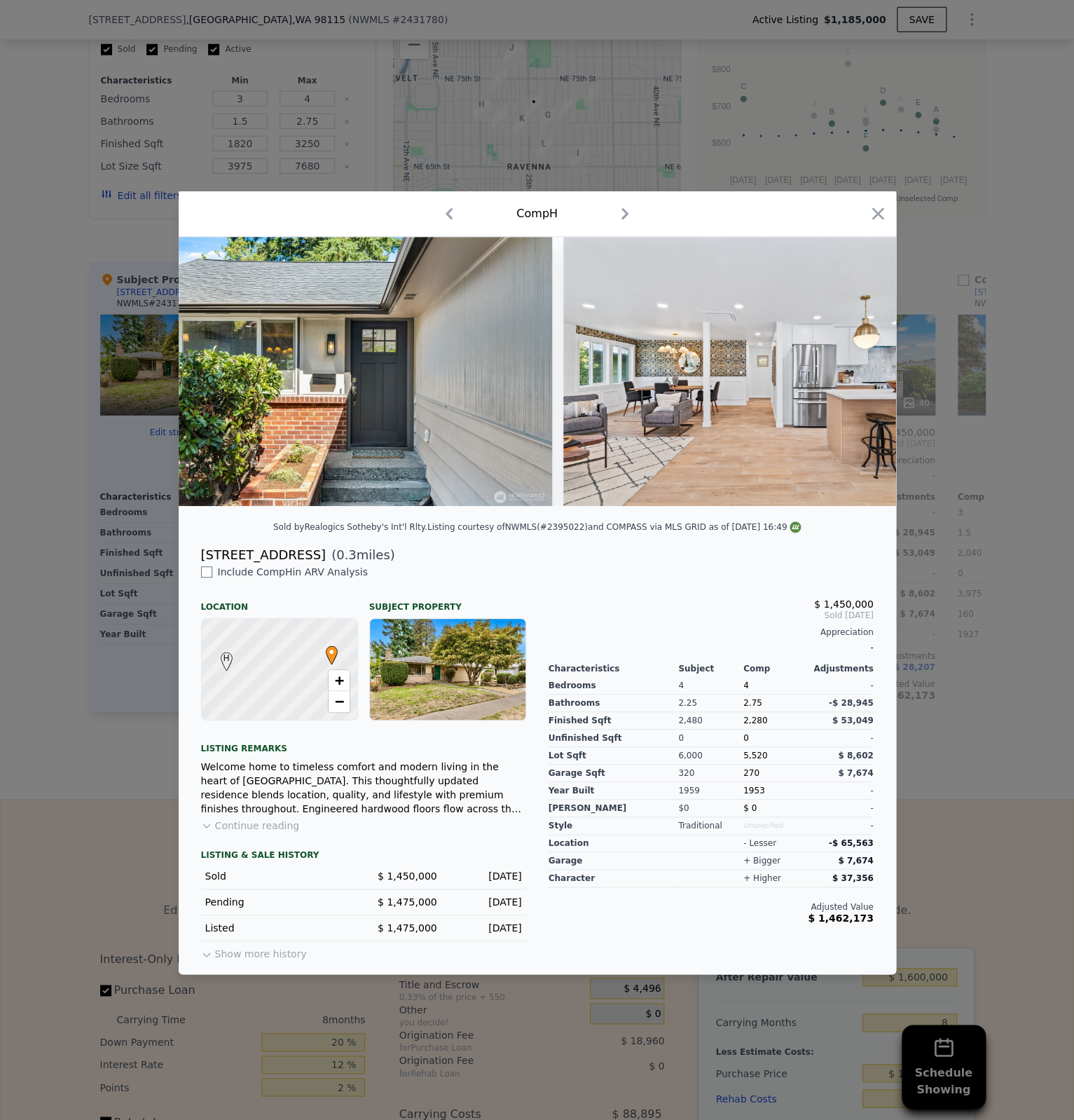
click at [854, 377] on img at bounding box center [765, 371] width 404 height 269
click at [854, 377] on icon at bounding box center [860, 371] width 28 height 28
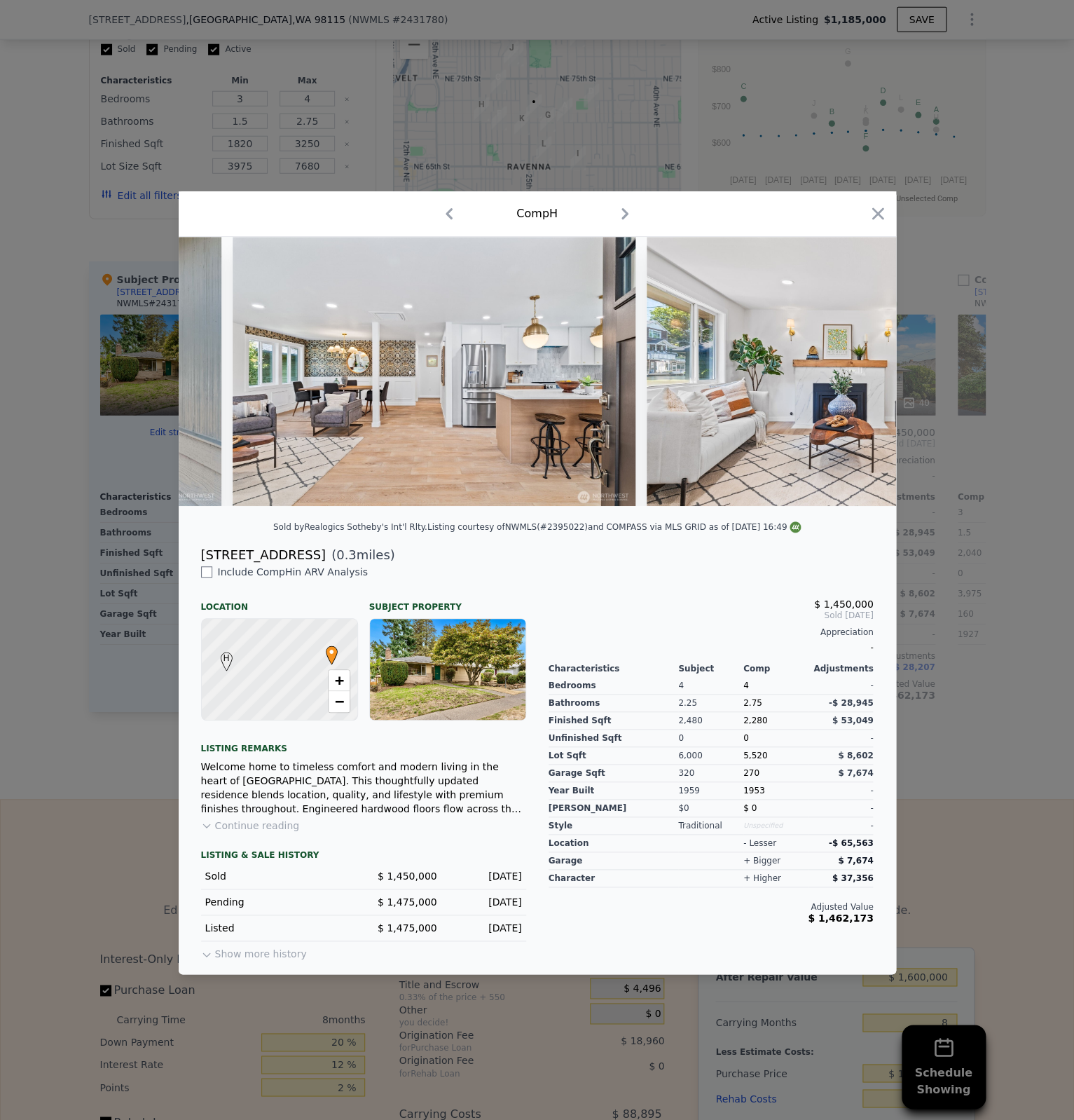
click at [848, 377] on img at bounding box center [849, 371] width 404 height 269
click at [851, 377] on icon at bounding box center [860, 371] width 28 height 28
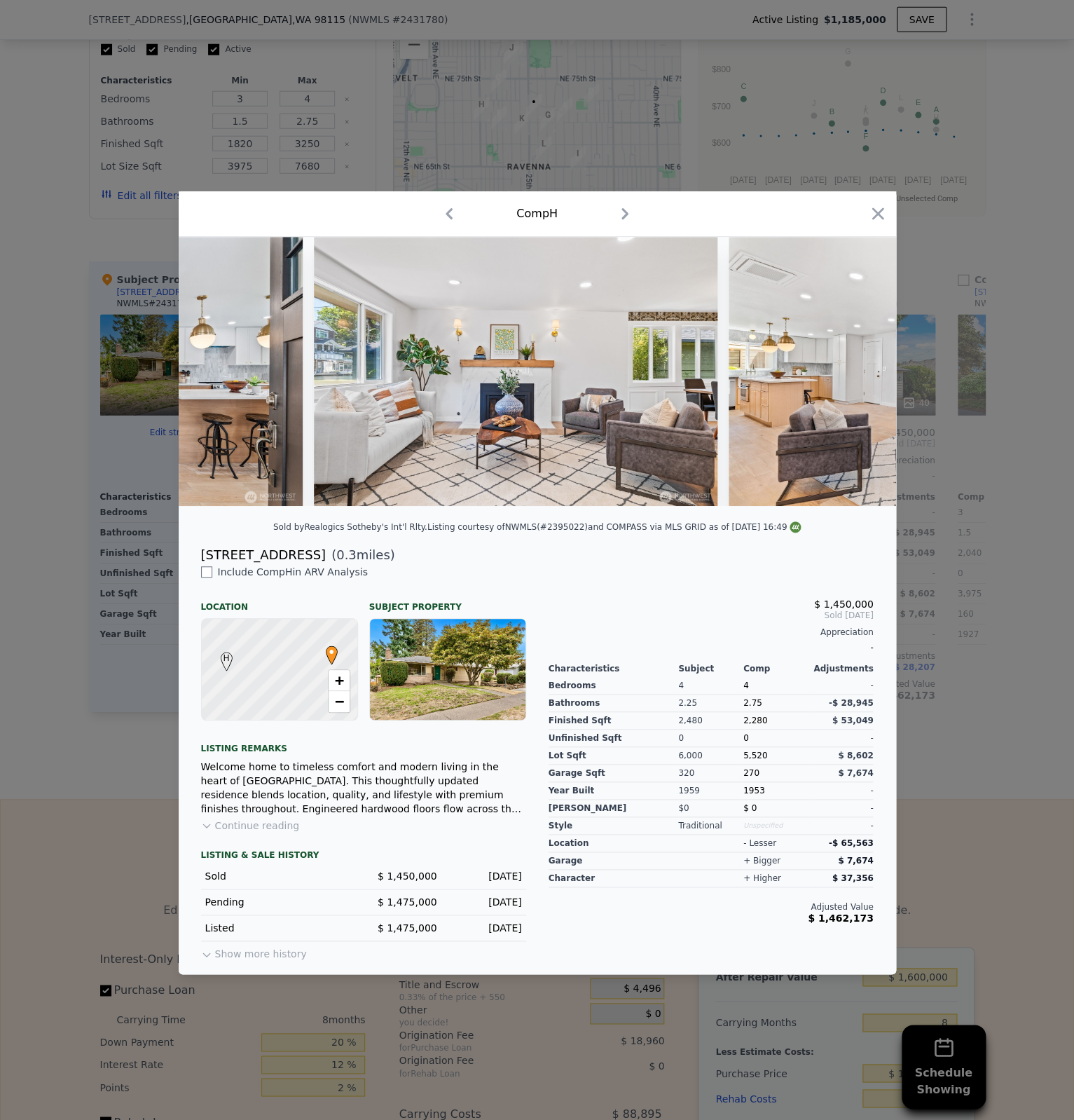
scroll to position [0, 1587]
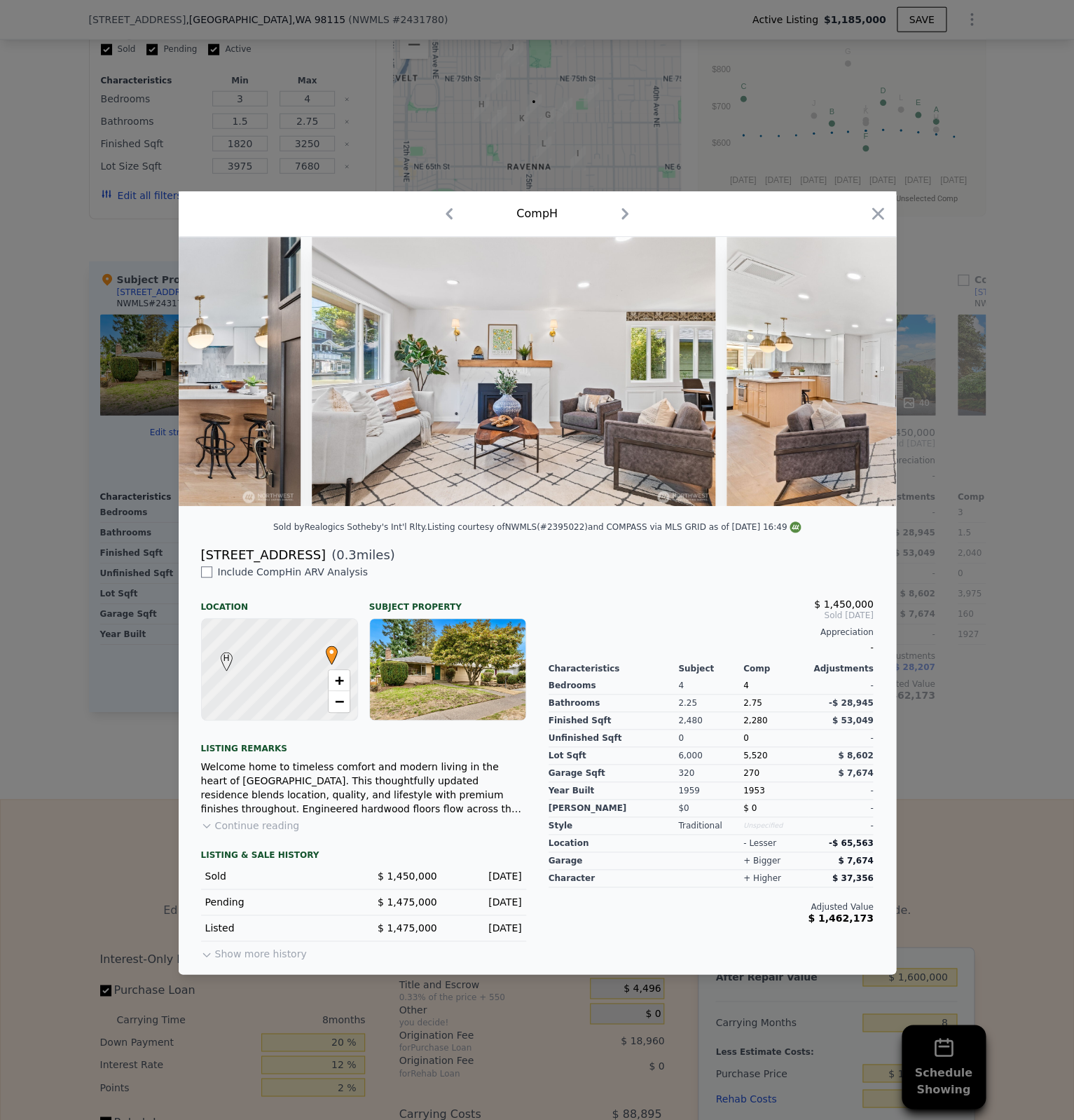
click at [931, 435] on div at bounding box center [537, 560] width 1074 height 1120
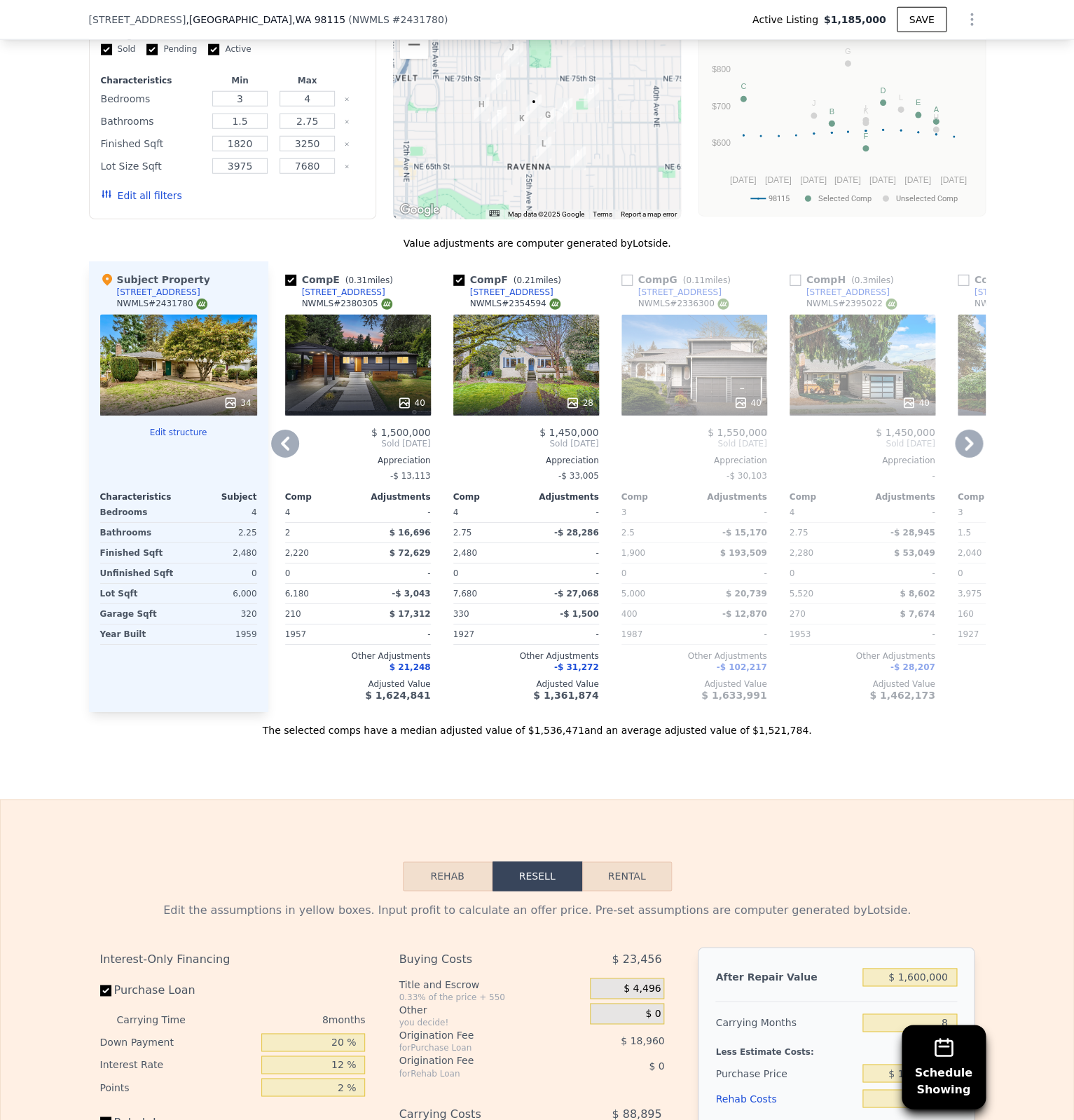
click at [965, 443] on icon at bounding box center [969, 443] width 9 height 14
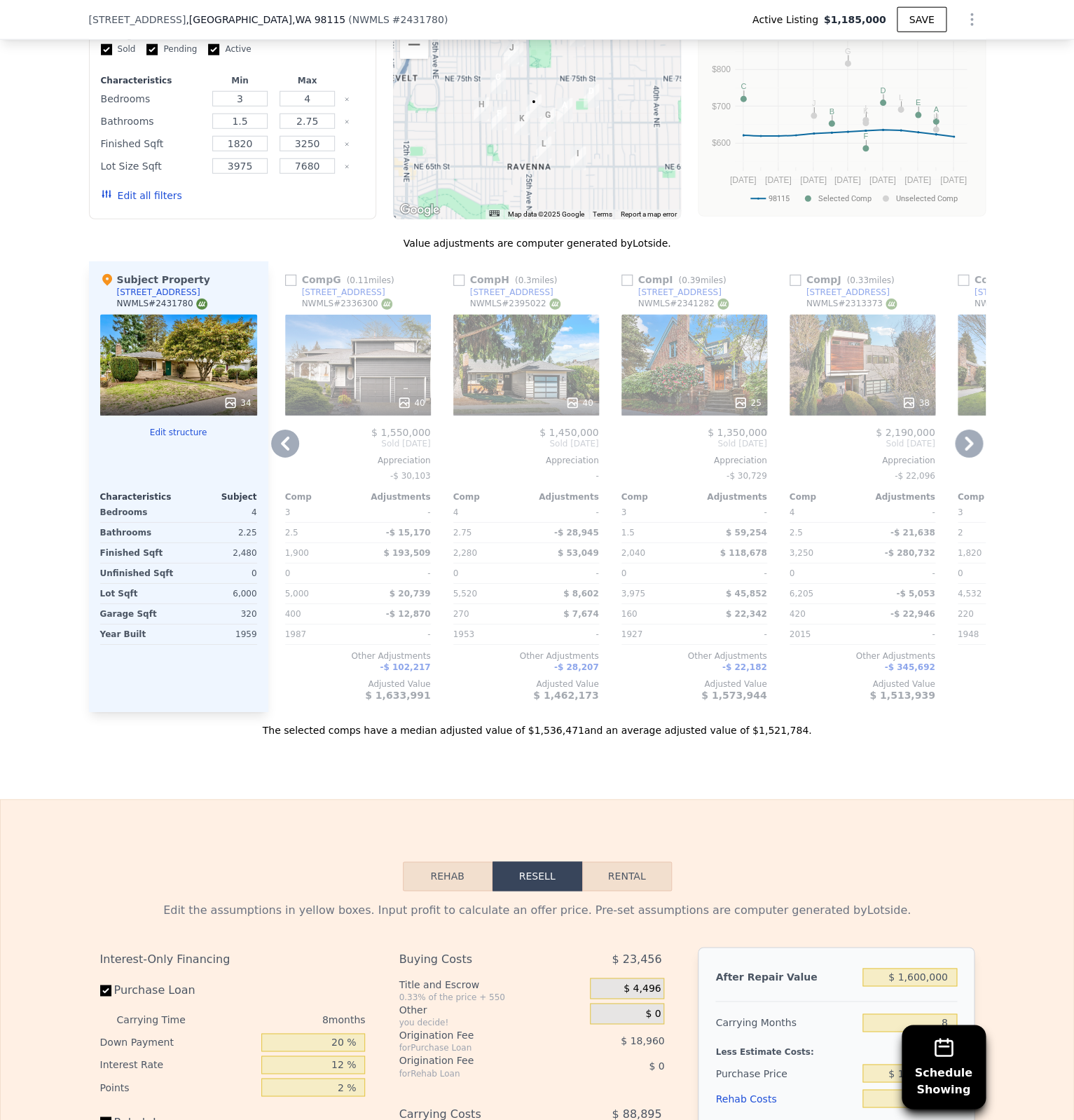
click at [973, 443] on icon at bounding box center [969, 443] width 28 height 28
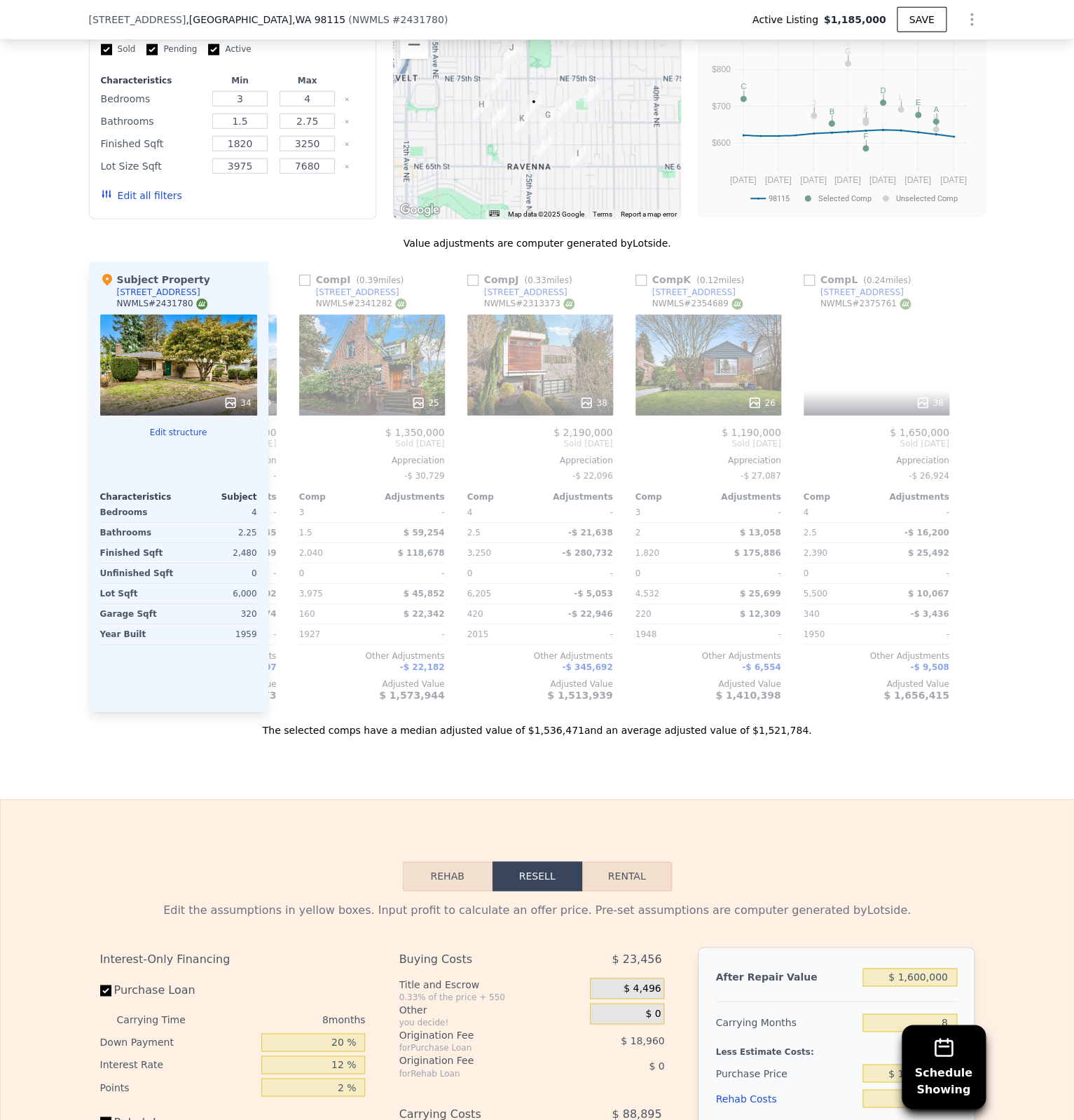
scroll to position [0, 1333]
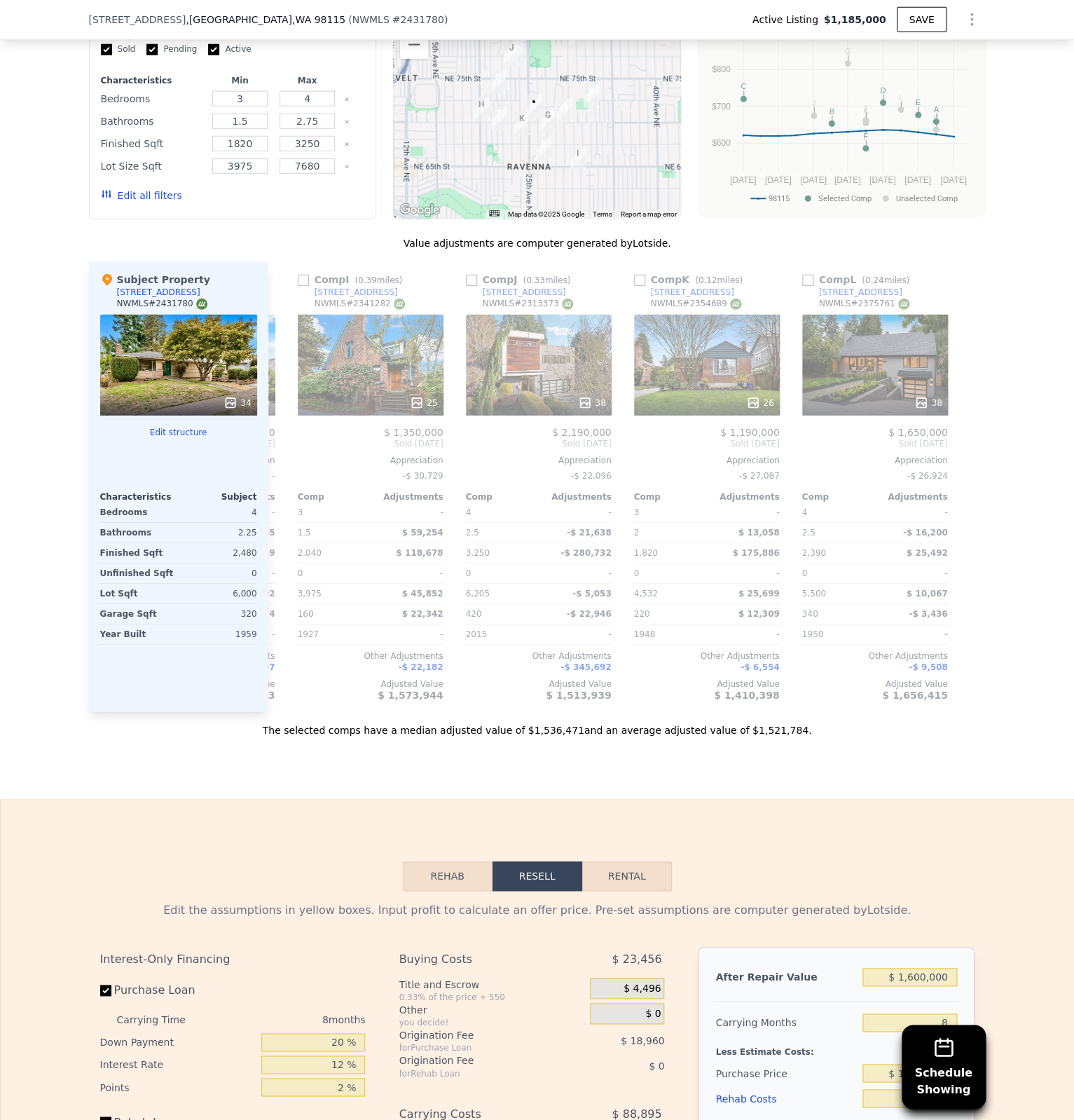
click at [973, 443] on div at bounding box center [976, 486] width 22 height 451
click at [927, 402] on icon at bounding box center [921, 402] width 9 height 9
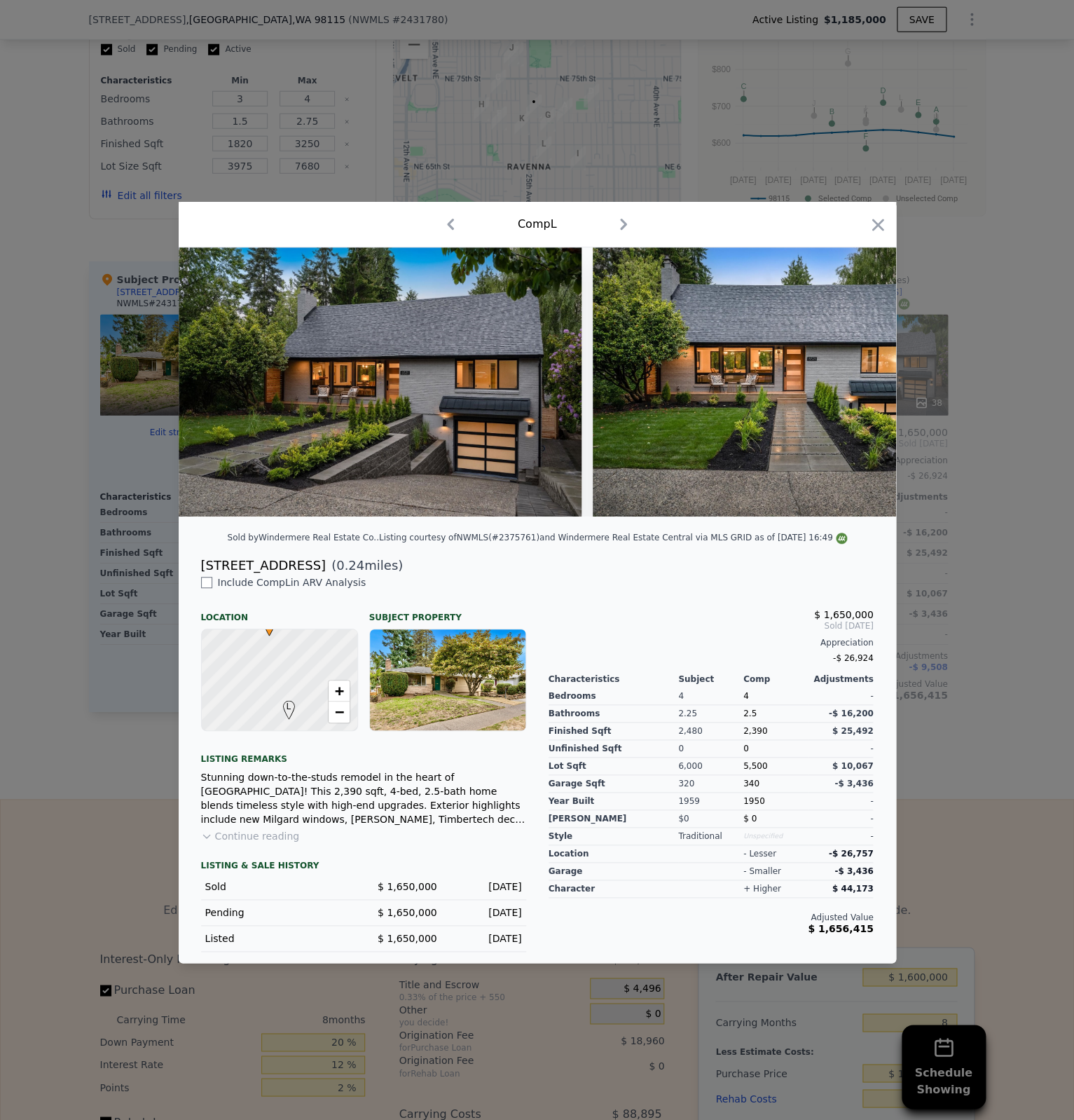
click at [862, 402] on img at bounding box center [795, 382] width 404 height 269
click at [942, 579] on div at bounding box center [537, 560] width 1074 height 1120
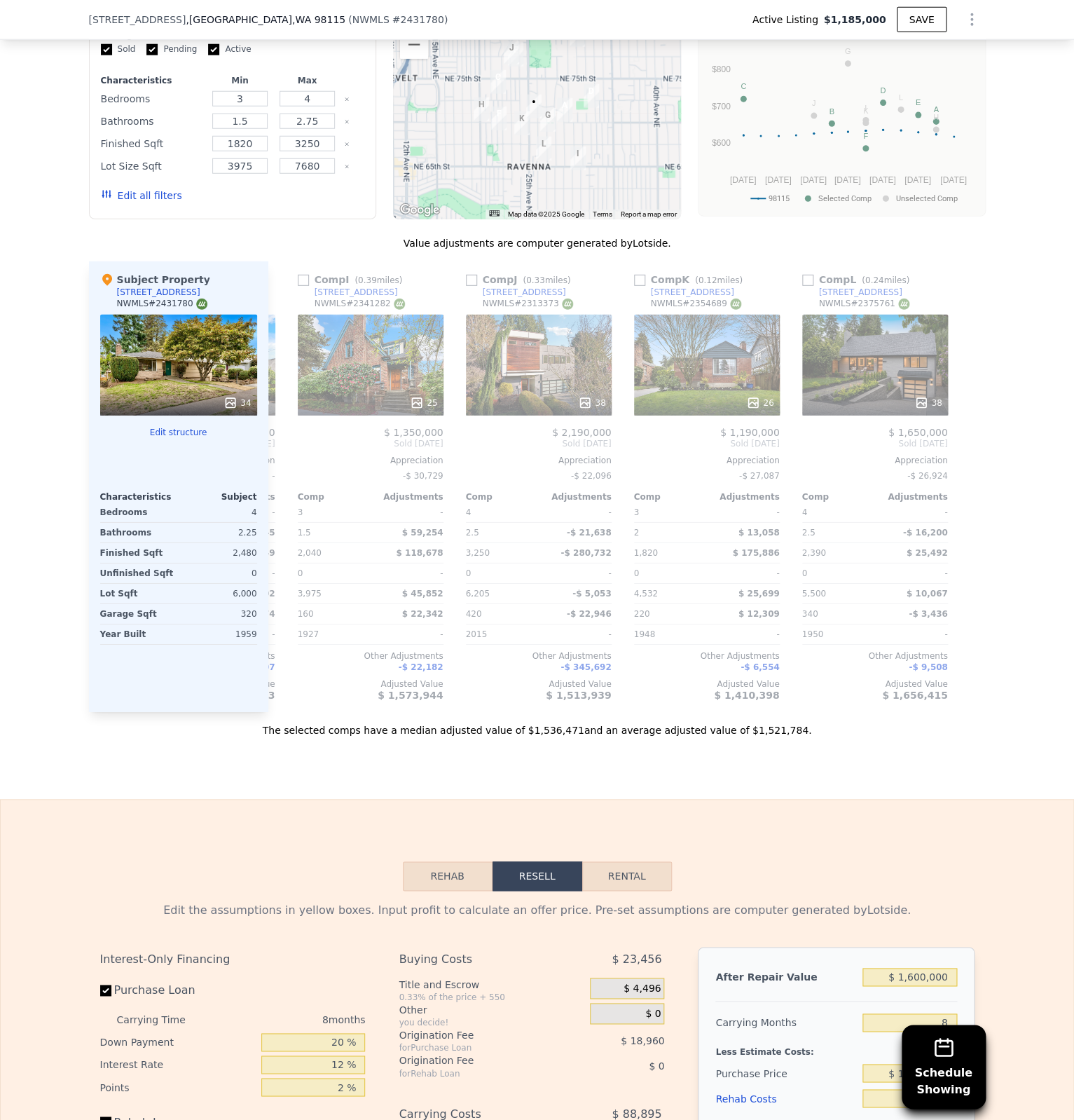
scroll to position [2090, 0]
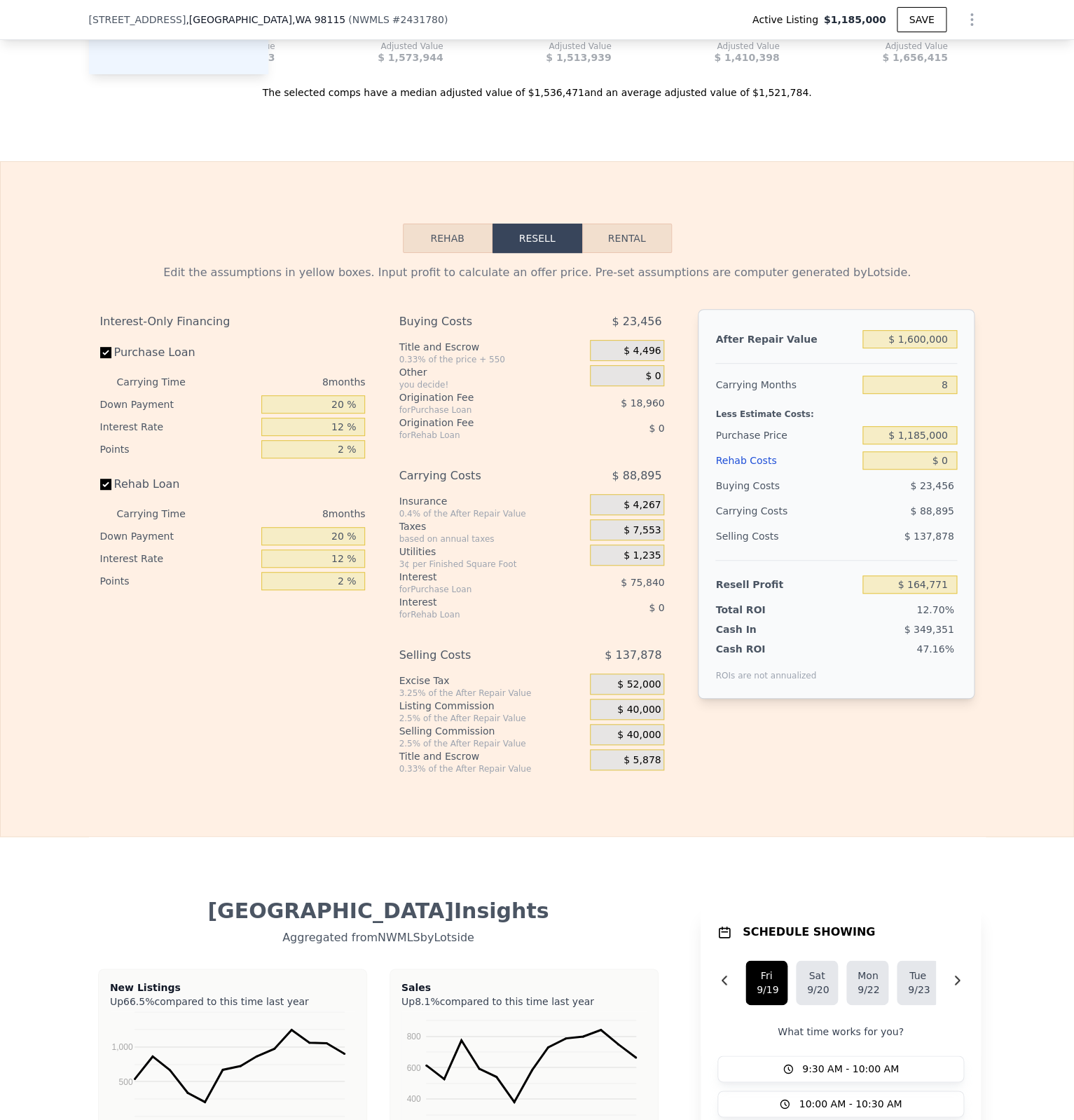
click at [916, 372] on div "8" at bounding box center [910, 385] width 94 height 25
click at [937, 397] on div "Less Estimate Costs:" at bounding box center [836, 410] width 241 height 25
click at [938, 376] on input "8" at bounding box center [910, 385] width 94 height 18
type input "7"
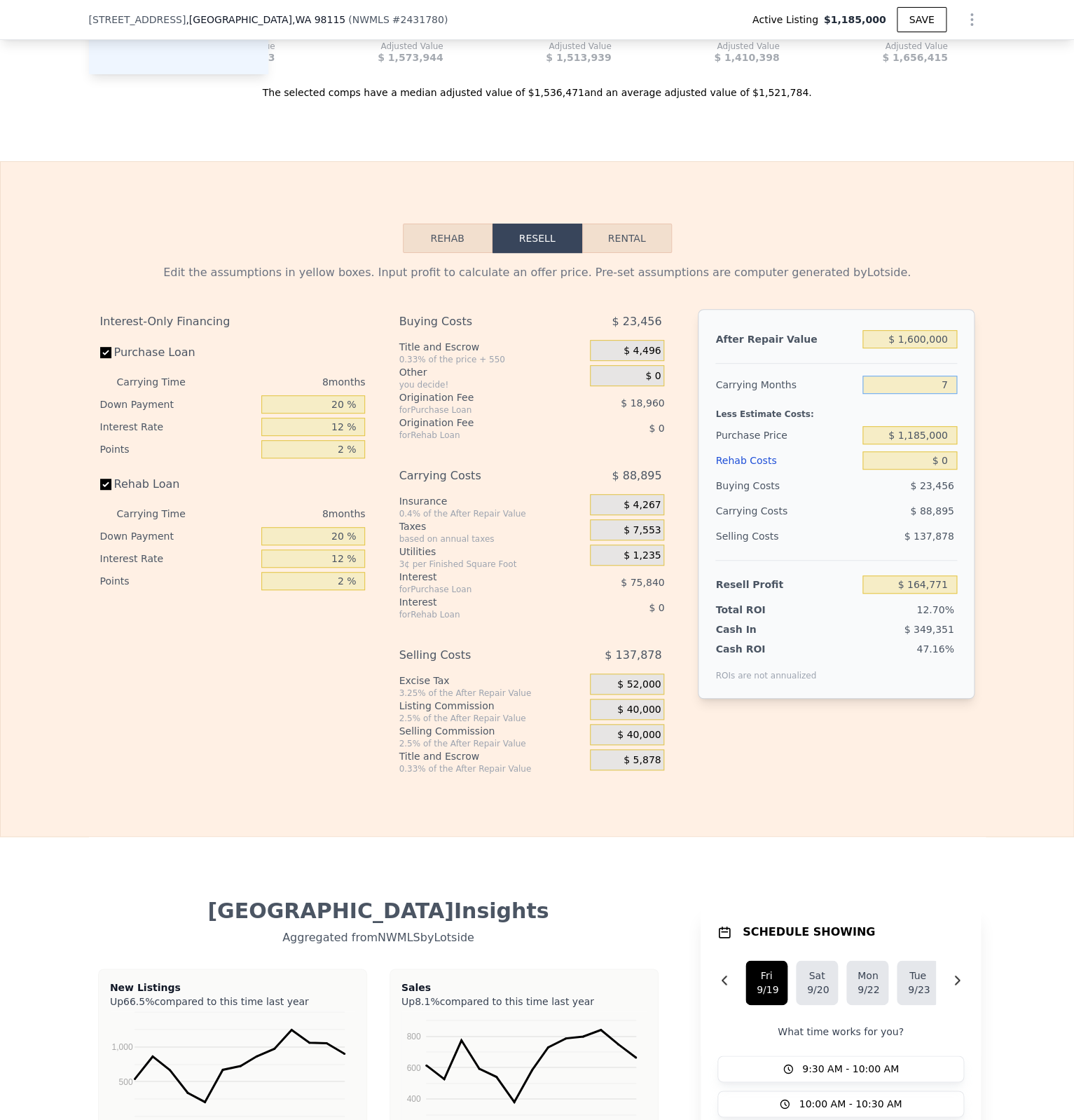
type input "$ 175,883"
type input "7"
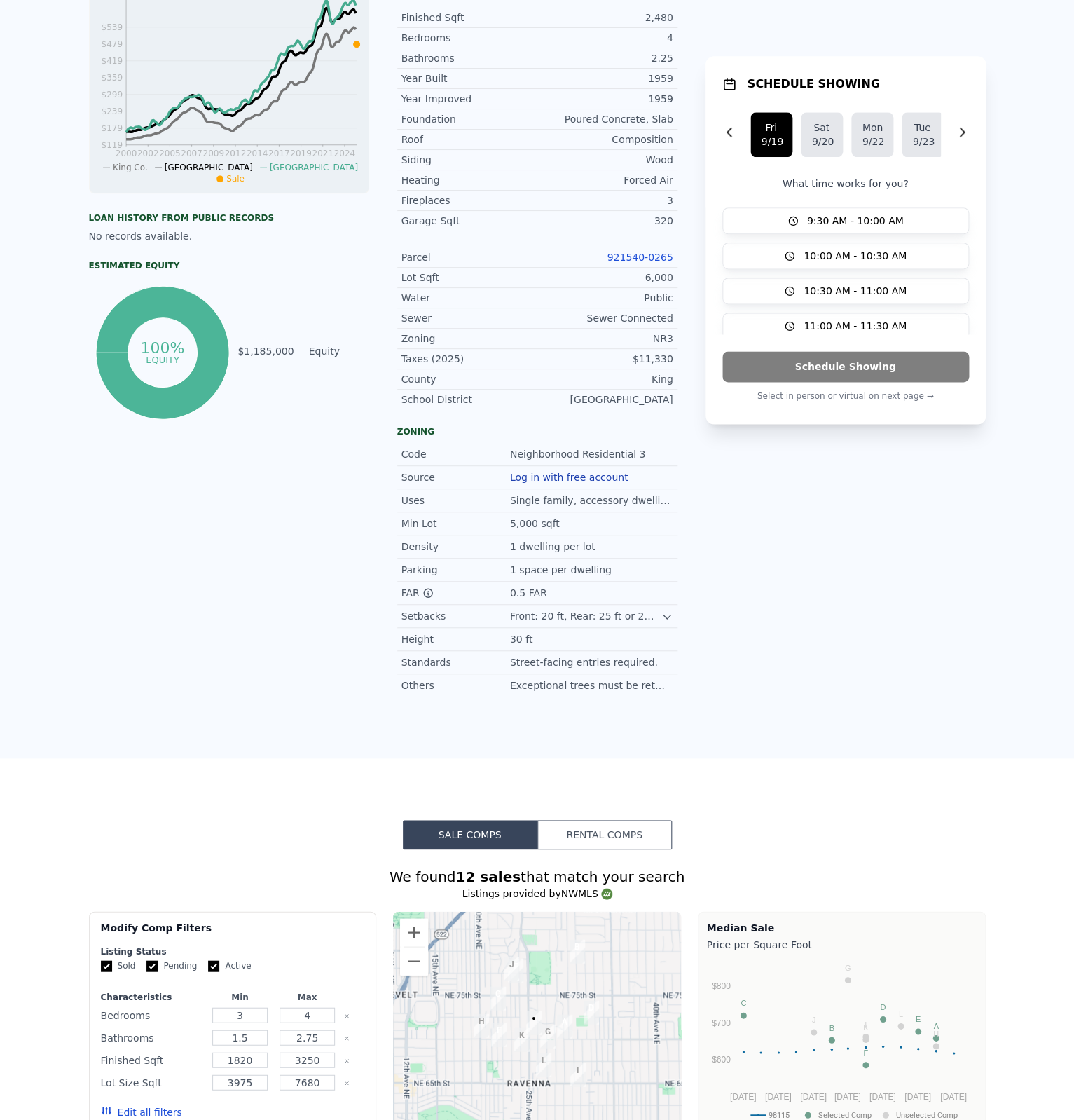
scroll to position [0, 0]
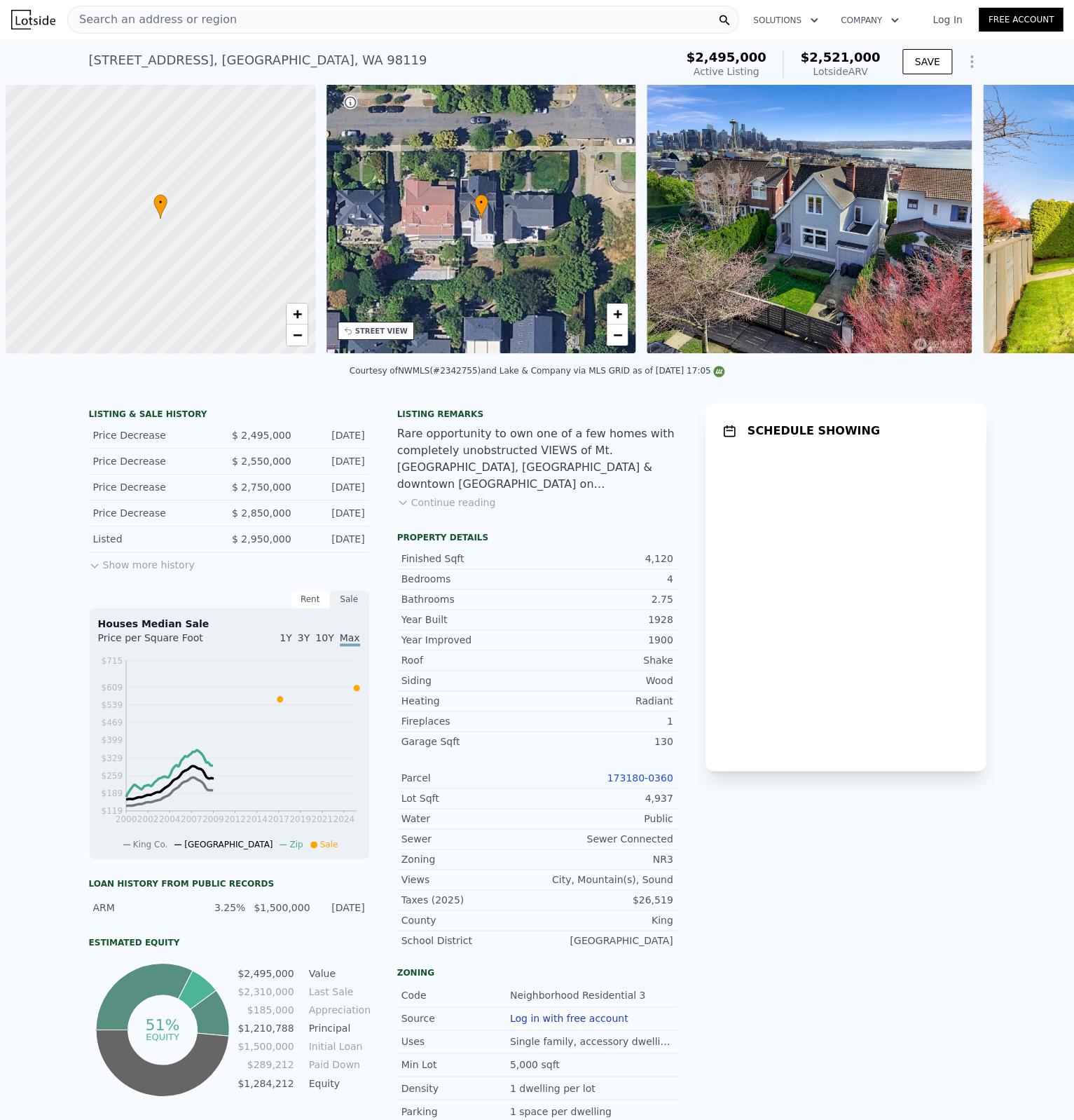
scroll to position [0, 6]
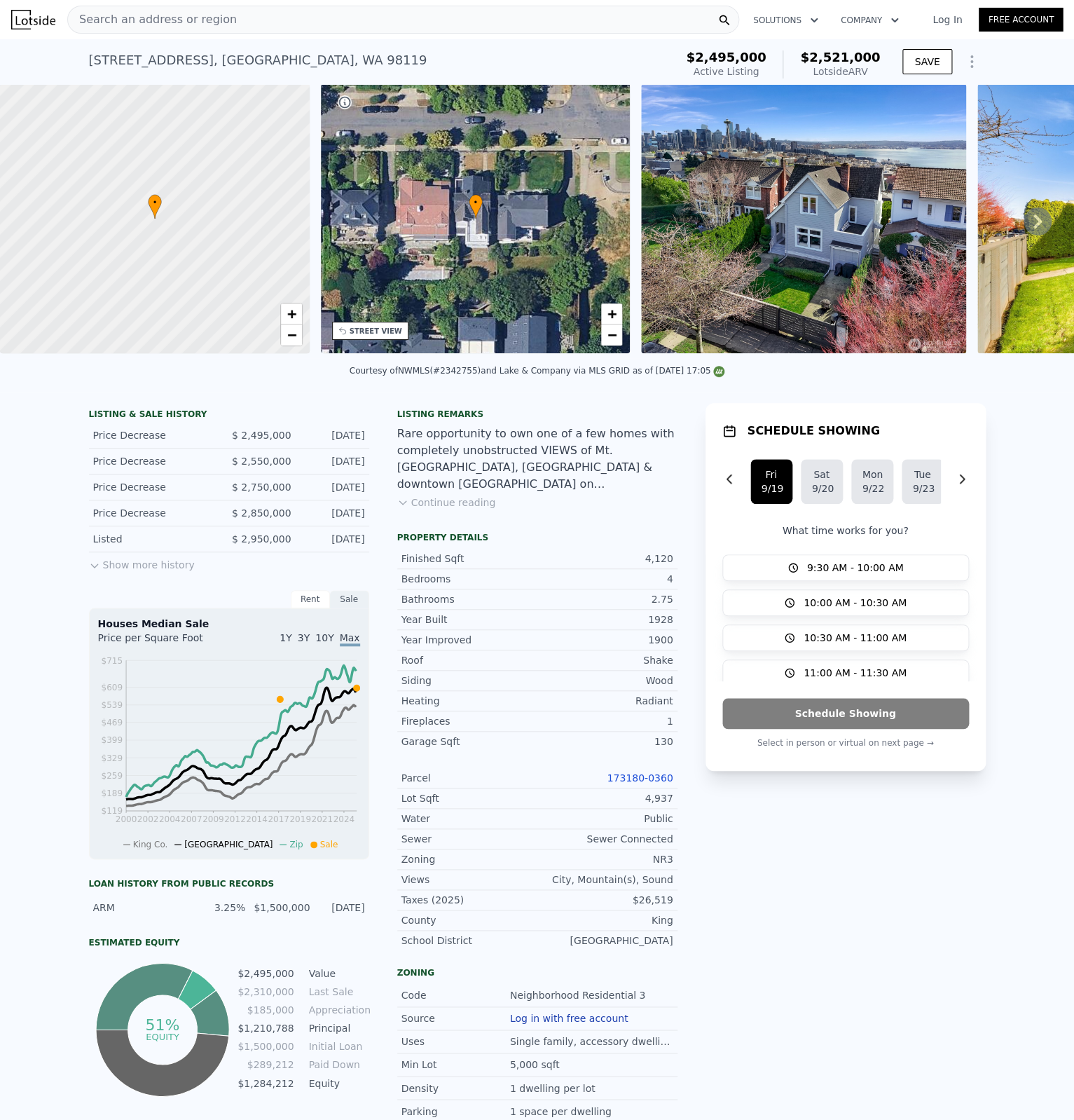
click at [966, 60] on icon "Show Options" at bounding box center [971, 61] width 16 height 16
click at [965, 99] on div "Edit Structure" at bounding box center [907, 97] width 157 height 28
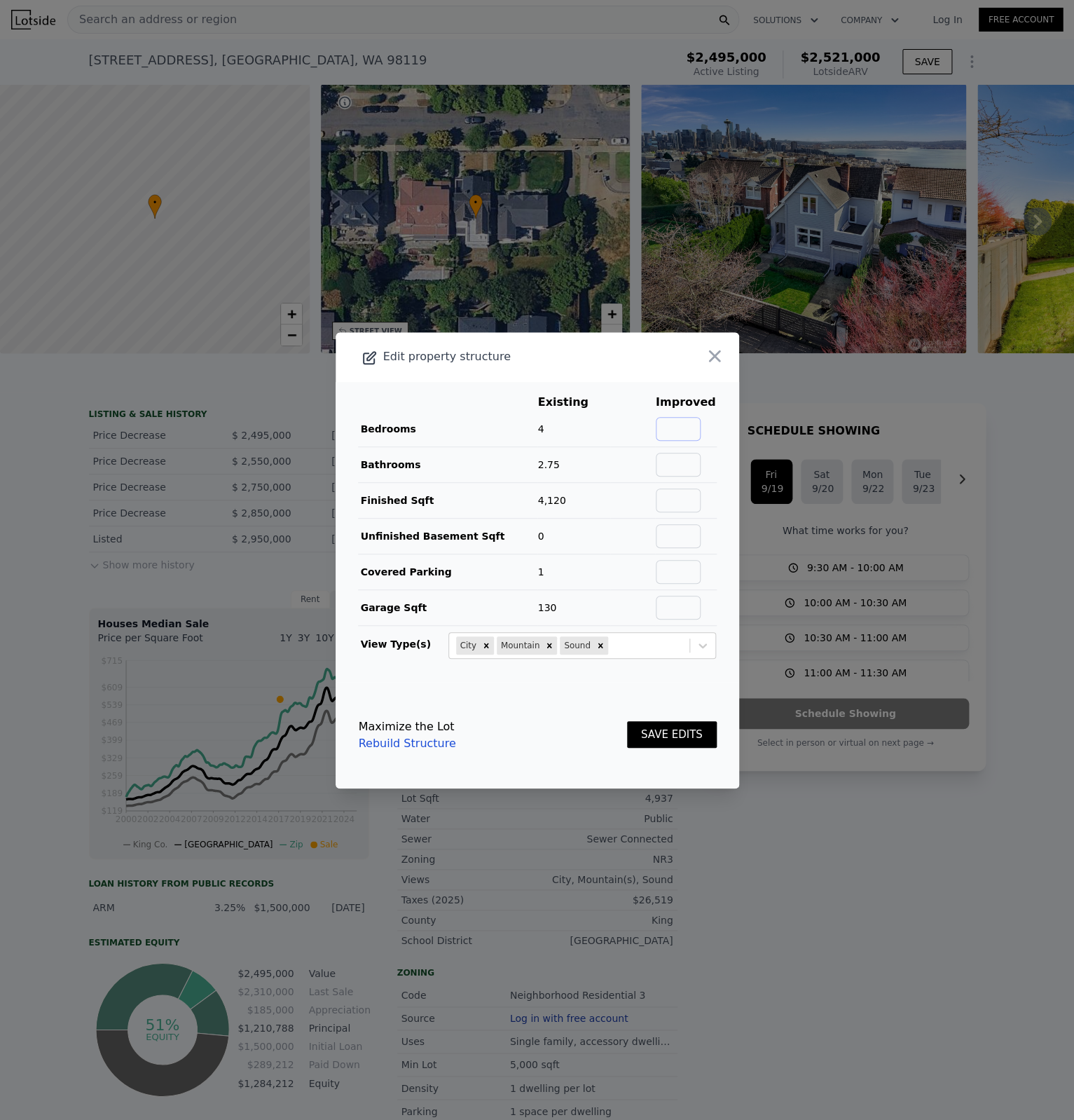
click at [701, 422] on input "text" at bounding box center [678, 429] width 45 height 24
type input "5"
type input "4"
type input "4120"
click at [680, 609] on input "text" at bounding box center [678, 608] width 45 height 24
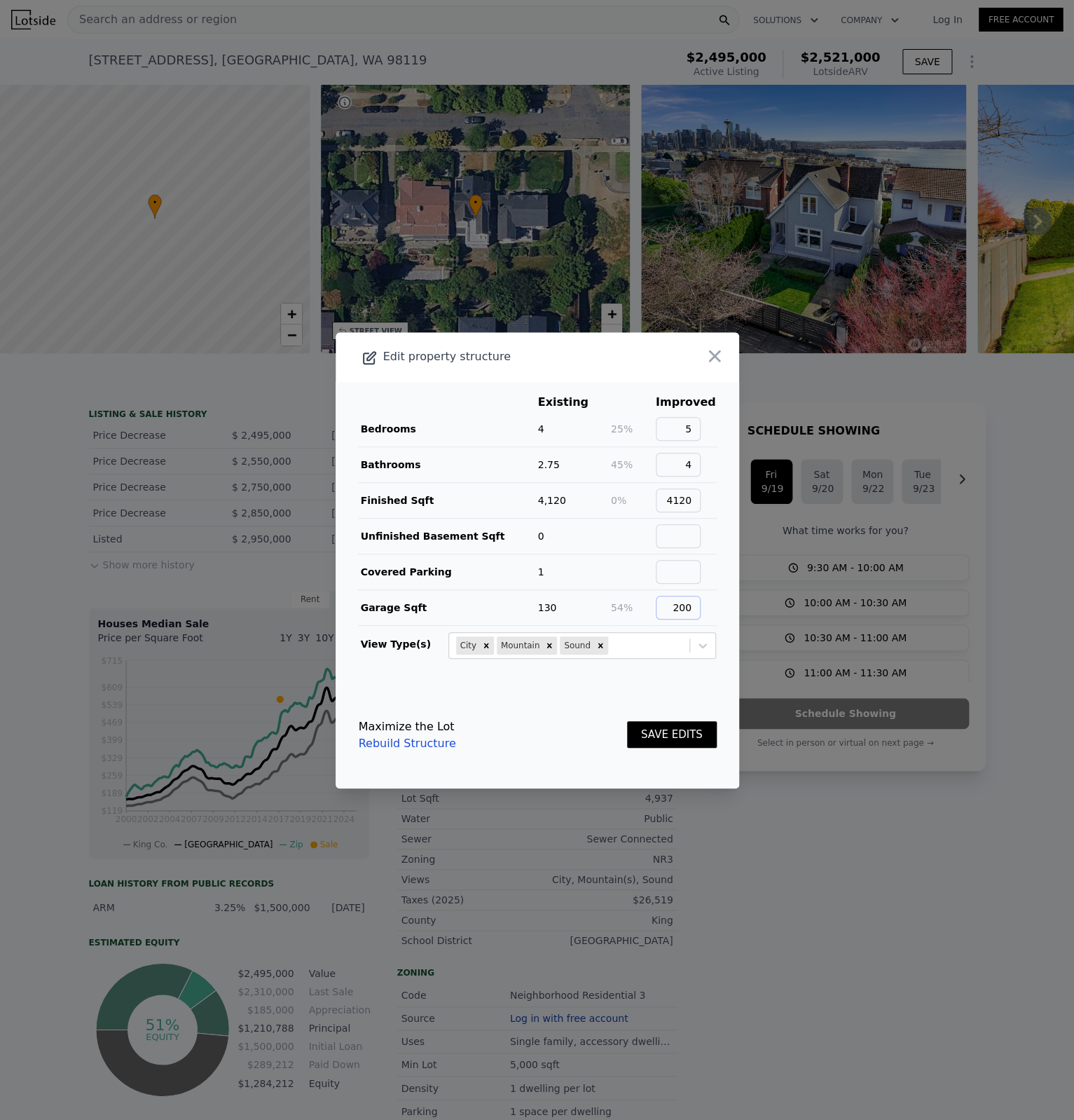
type input "200"
click at [686, 744] on button "SAVE EDITS" at bounding box center [671, 734] width 89 height 27
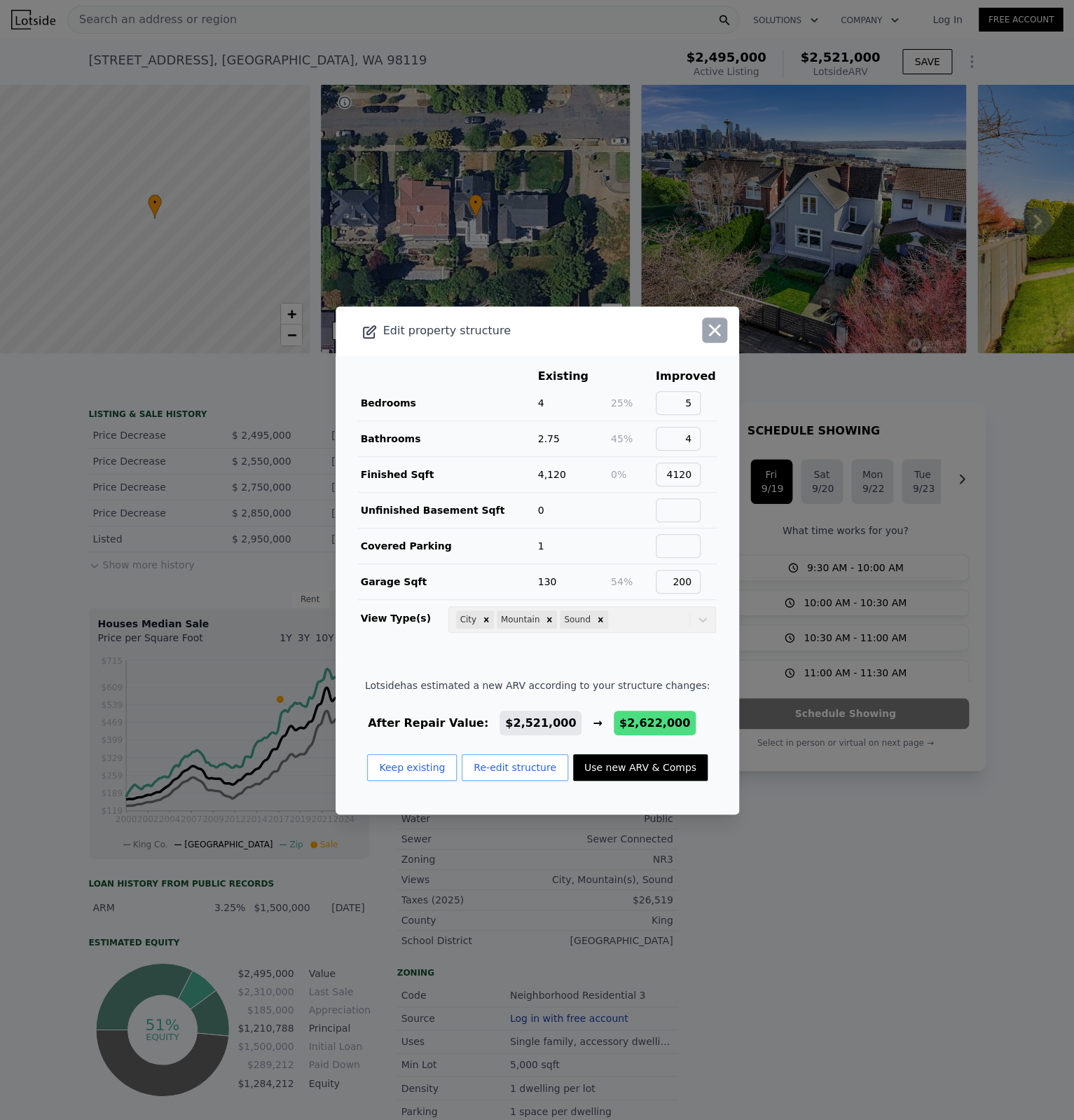
click at [718, 331] on icon "button" at bounding box center [715, 330] width 12 height 12
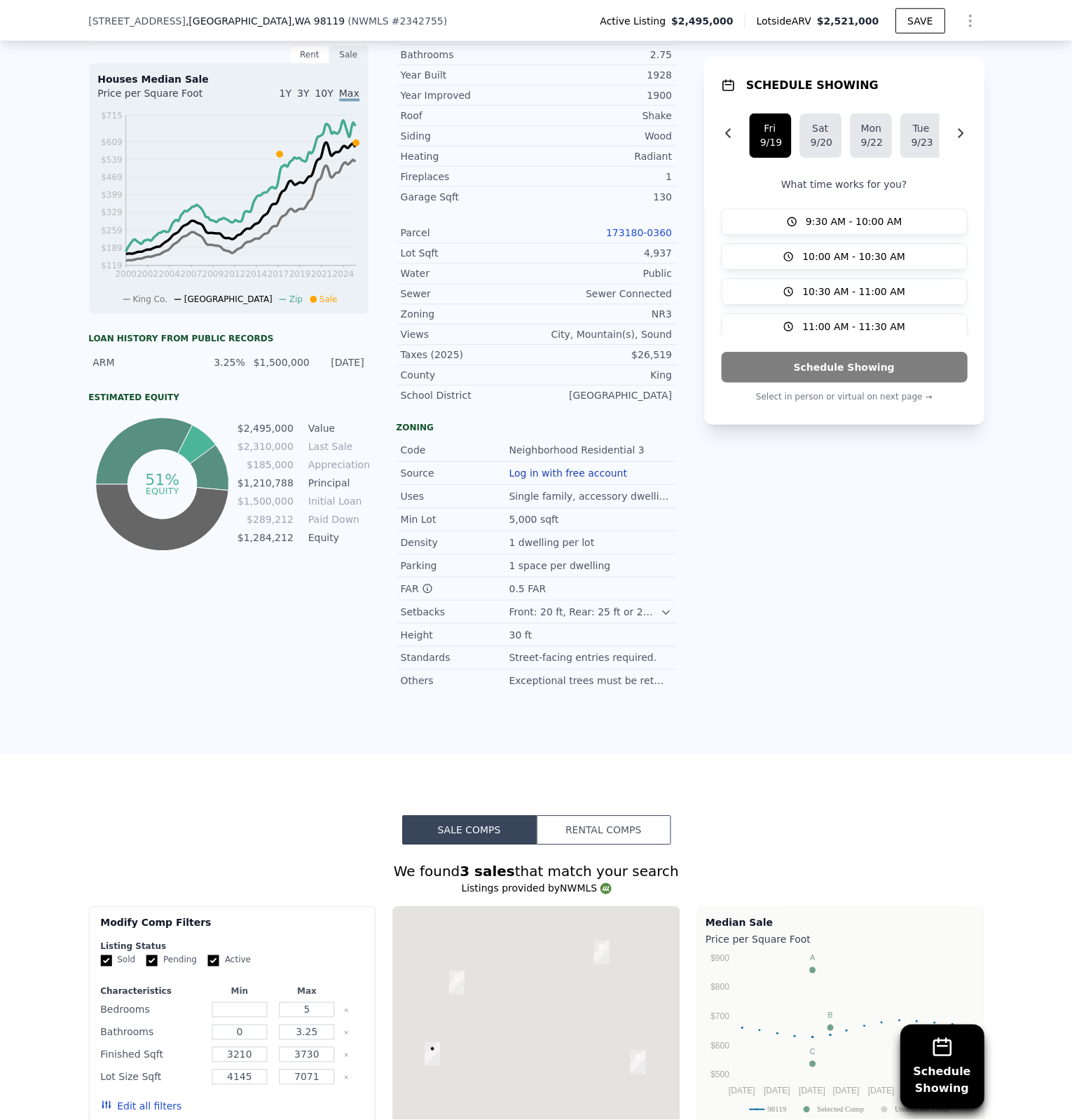
scroll to position [1179, 0]
